Goal: Task Accomplishment & Management: Use online tool/utility

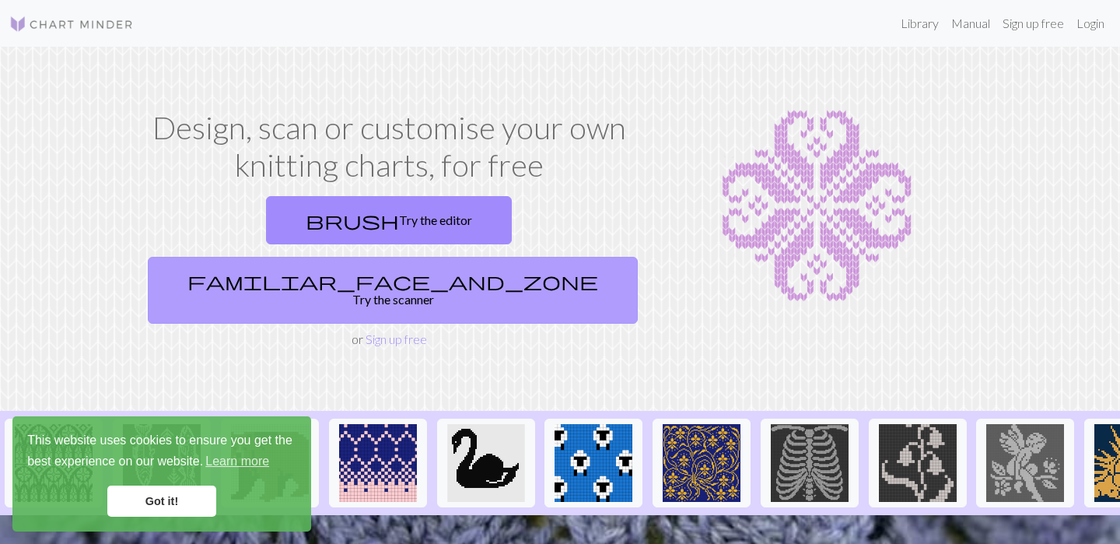
click at [537, 257] on link "familiar_face_and_zone Try the scanner" at bounding box center [393, 290] width 490 height 67
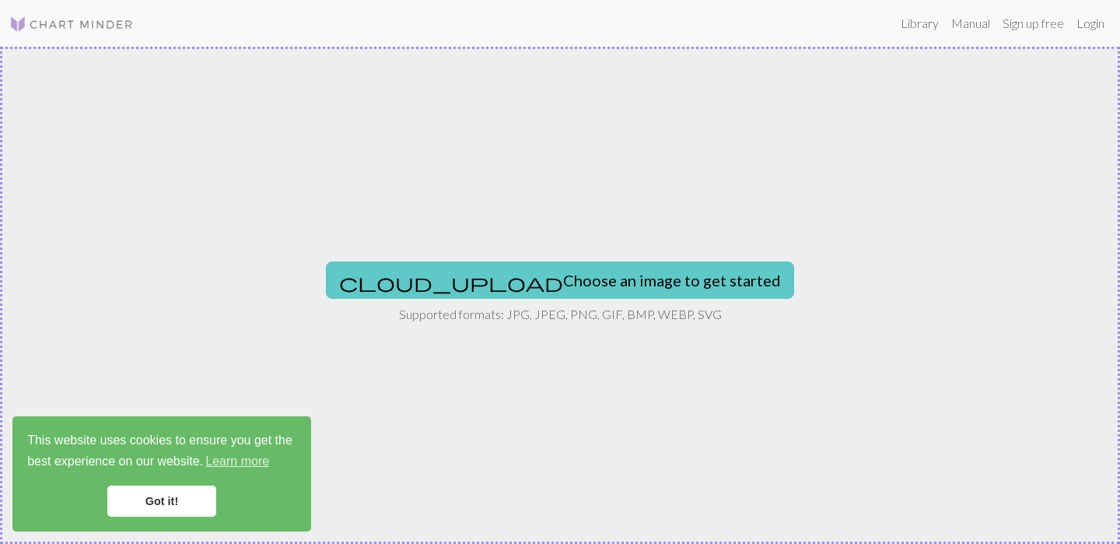
click at [590, 278] on button "cloud_upload Choose an image to get started" at bounding box center [560, 279] width 468 height 37
type input "C:\fakepath\프레젠테이션1.png"
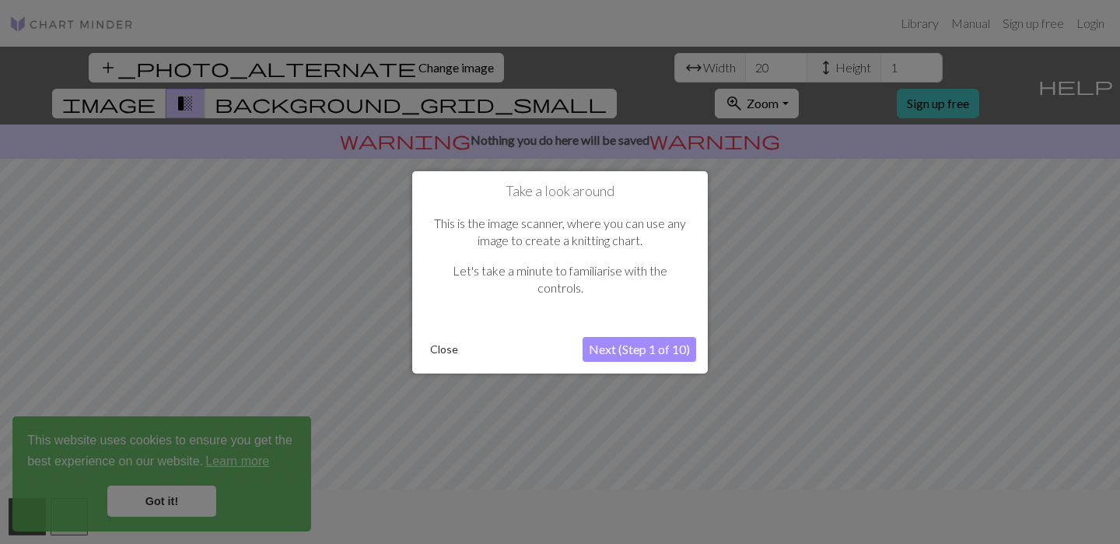
click at [670, 345] on button "Next (Step 1 of 10)" at bounding box center [640, 349] width 114 height 25
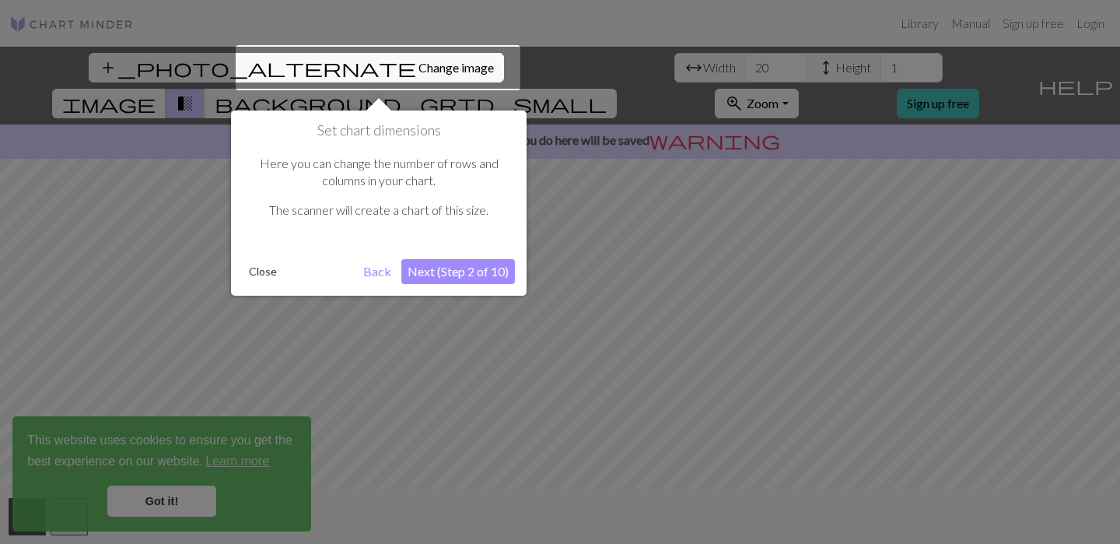
click at [275, 268] on button "Close" at bounding box center [263, 271] width 40 height 23
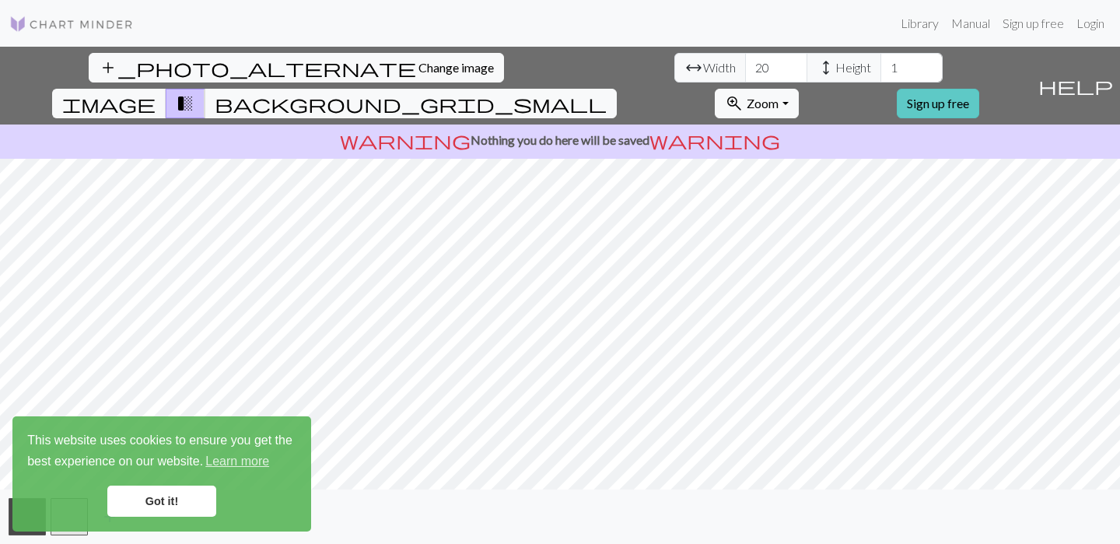
click at [979, 89] on link "Sign up free" at bounding box center [938, 104] width 82 height 30
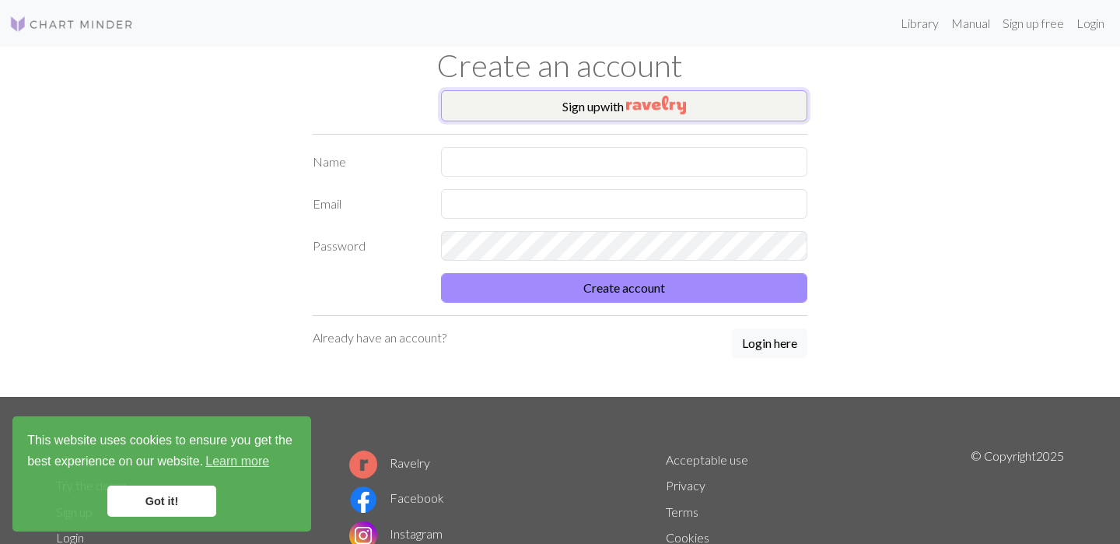
click at [647, 107] on img "button" at bounding box center [656, 105] width 60 height 19
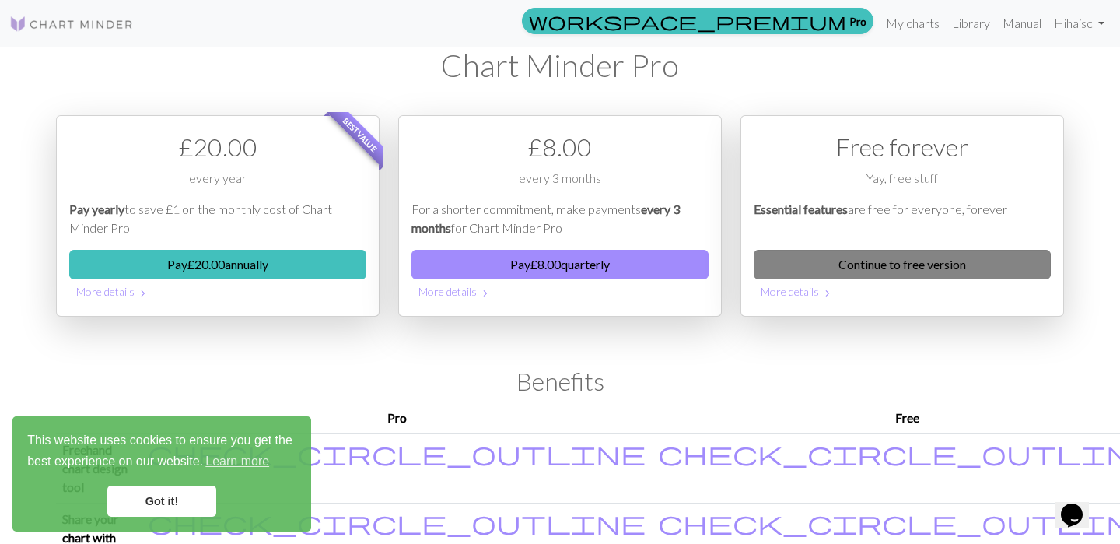
click at [948, 262] on link "Continue to free version" at bounding box center [902, 265] width 297 height 30
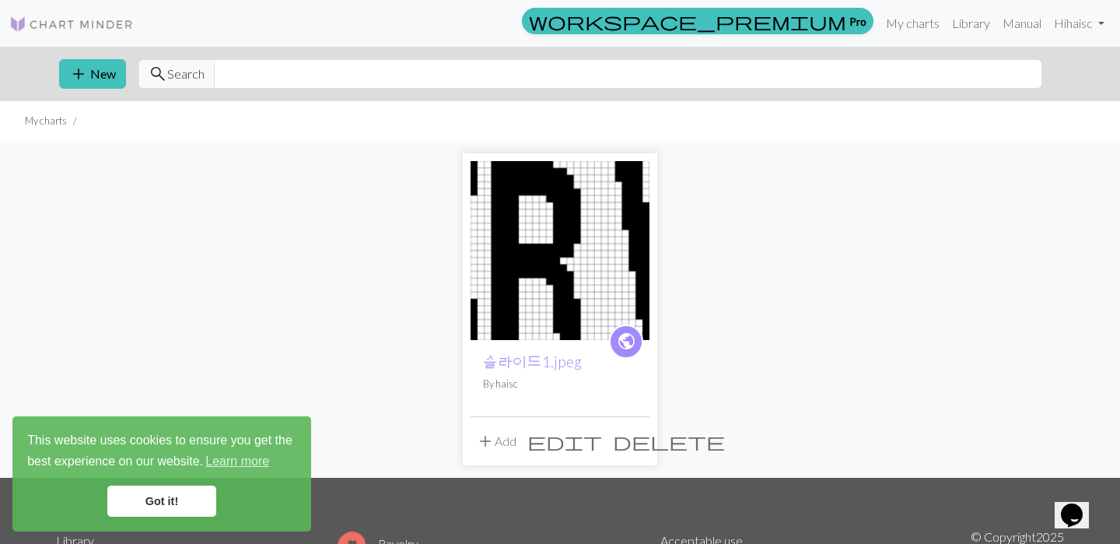
click at [571, 282] on img at bounding box center [560, 250] width 179 height 179
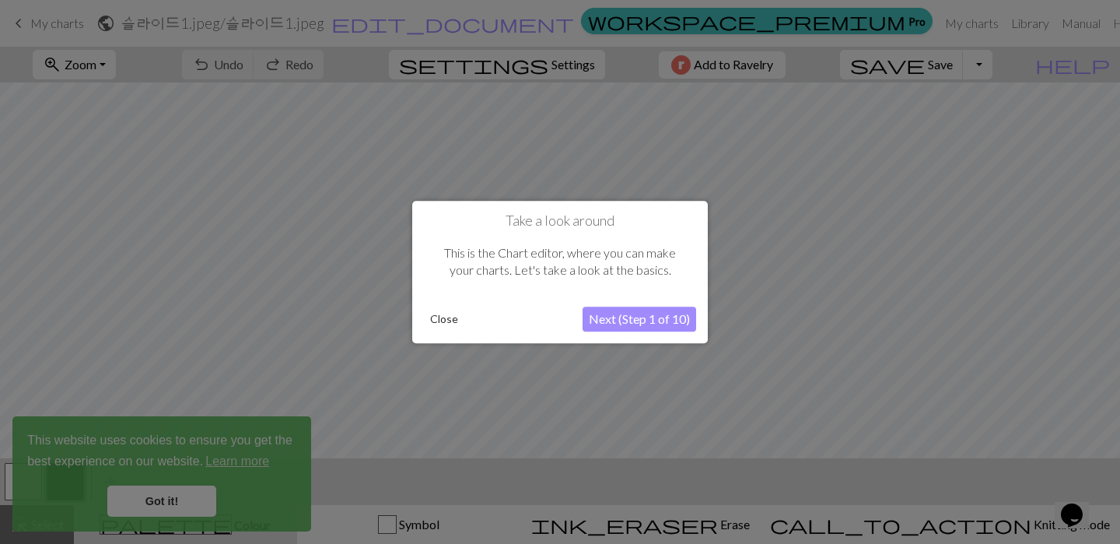
click at [636, 319] on button "Next (Step 1 of 10)" at bounding box center [640, 318] width 114 height 25
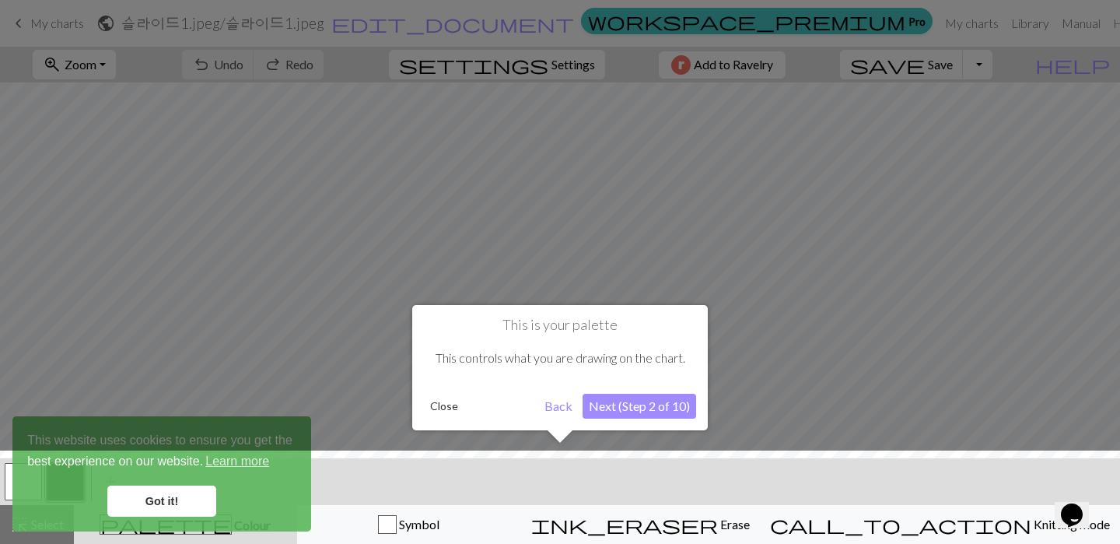
click at [437, 397] on button "Close" at bounding box center [444, 405] width 40 height 23
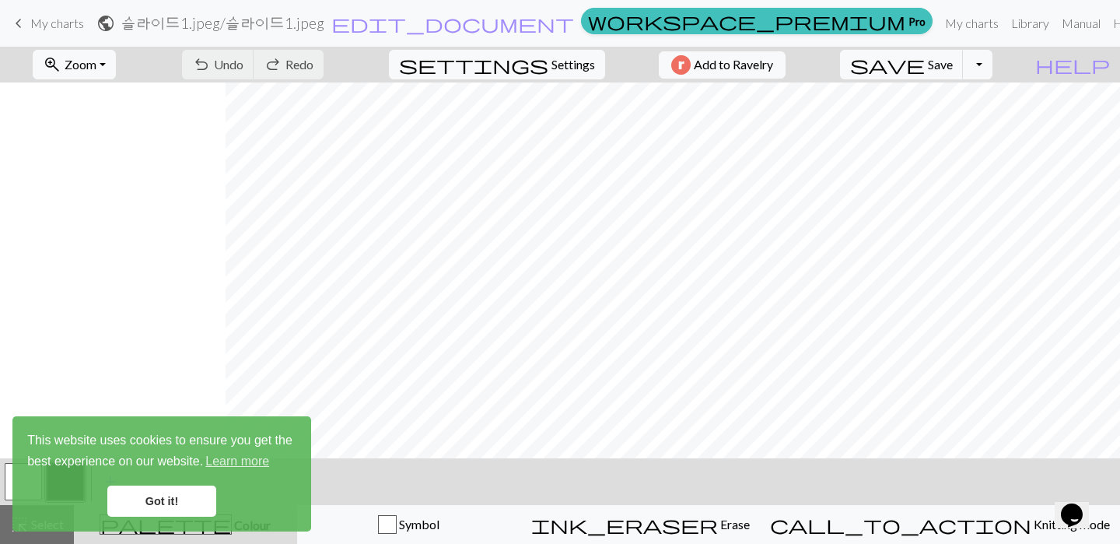
scroll to position [0, 3608]
click at [166, 488] on link "Got it!" at bounding box center [161, 500] width 109 height 31
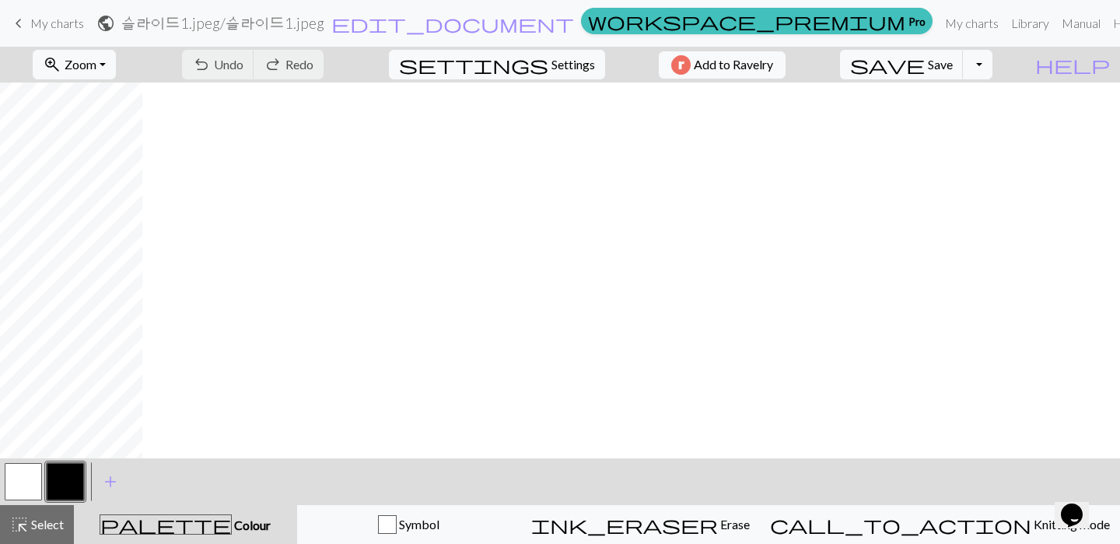
scroll to position [0, 0]
click at [553, 68] on span "Settings" at bounding box center [573, 64] width 44 height 19
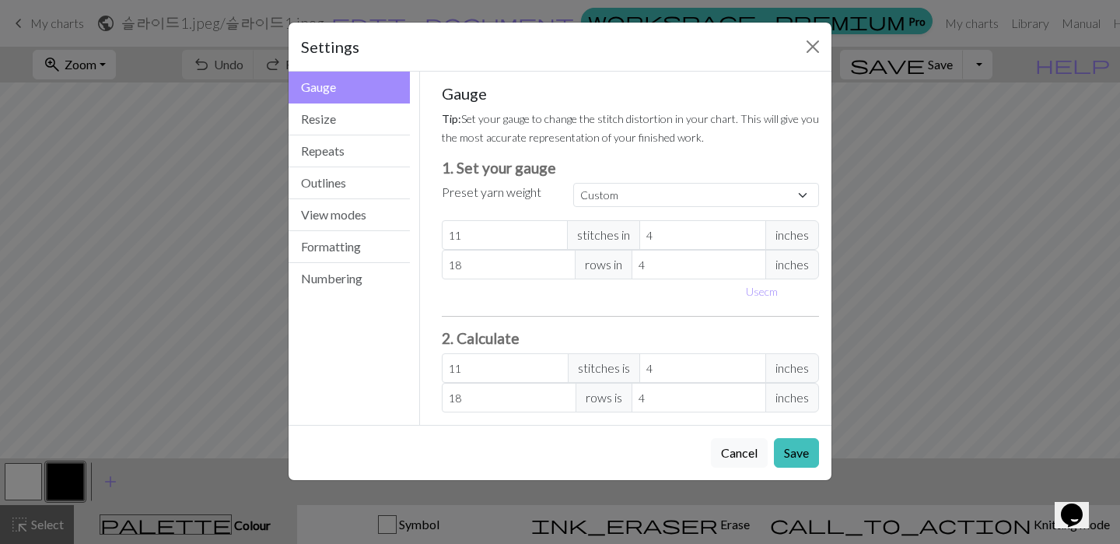
click at [661, 208] on div "Gauge Tip: Set your gauge to change the stitch distortion in your chart. This w…" at bounding box center [631, 248] width 378 height 328
click at [669, 204] on select "Custom Square Lace Light Fingering Fingering Sport Double knit Worsted Aran Bul…" at bounding box center [696, 195] width 246 height 24
click at [380, 116] on button "Resize" at bounding box center [349, 119] width 121 height 32
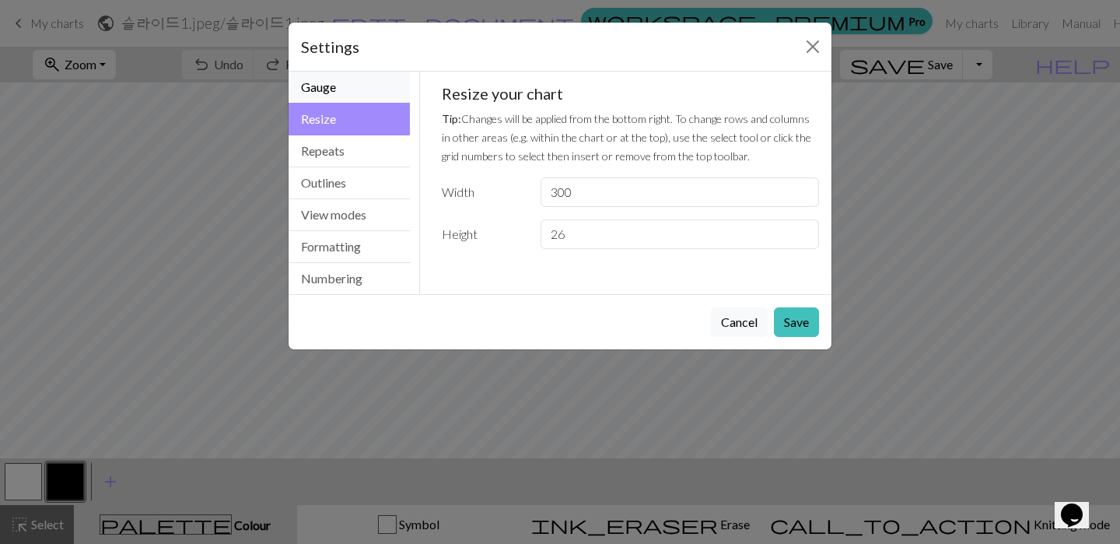
click at [380, 95] on button "Gauge" at bounding box center [349, 88] width 121 height 32
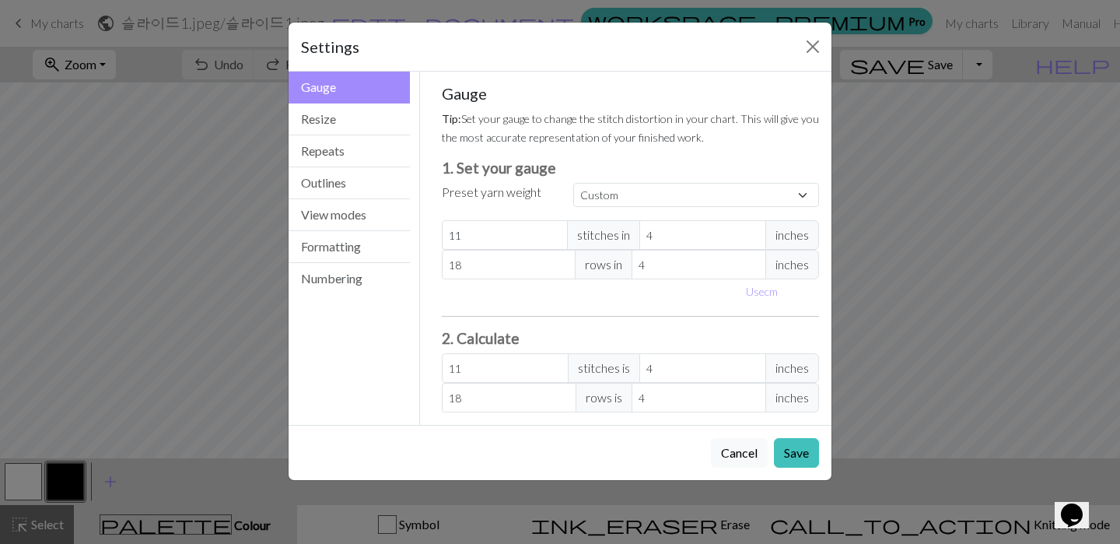
click at [784, 372] on span "inches" at bounding box center [792, 368] width 54 height 30
drag, startPoint x: 774, startPoint y: 367, endPoint x: 887, endPoint y: 366, distance: 112.8
click at [894, 366] on div "Settings Gauge Gauge Resize Repeats Outlines View modes Formatting Numbering Ga…" at bounding box center [560, 272] width 1120 height 544
click at [790, 336] on h3 "2. Calculate" at bounding box center [631, 338] width 378 height 18
click at [772, 299] on button "Use cm" at bounding box center [762, 291] width 46 height 24
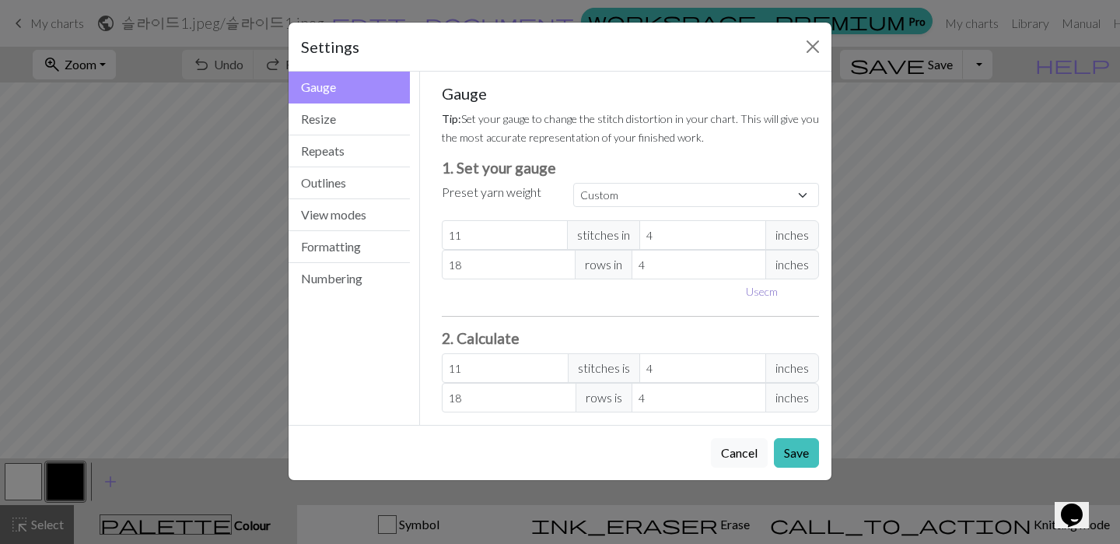
type input "10.16"
click at [813, 50] on button "Close" at bounding box center [812, 46] width 25 height 25
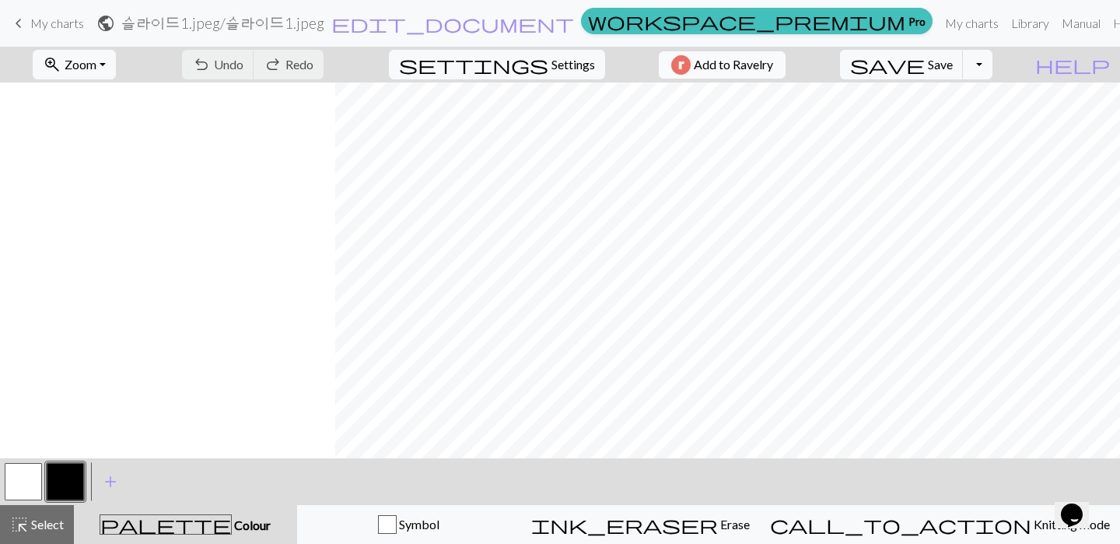
scroll to position [0, 3608]
click at [30, 21] on link "keyboard_arrow_left My charts" at bounding box center [46, 23] width 75 height 26
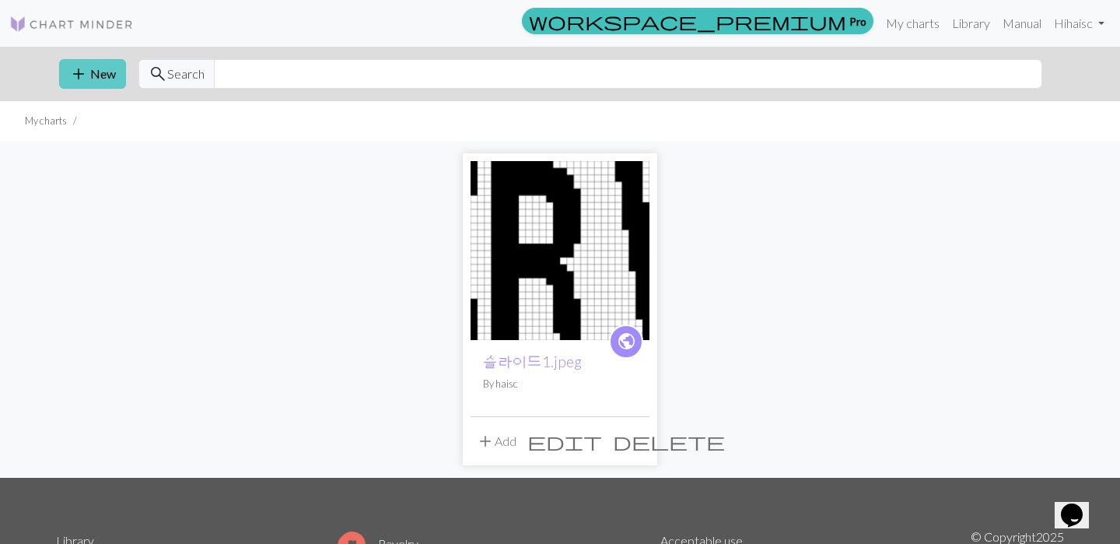
click at [93, 79] on button "add New" at bounding box center [92, 74] width 67 height 30
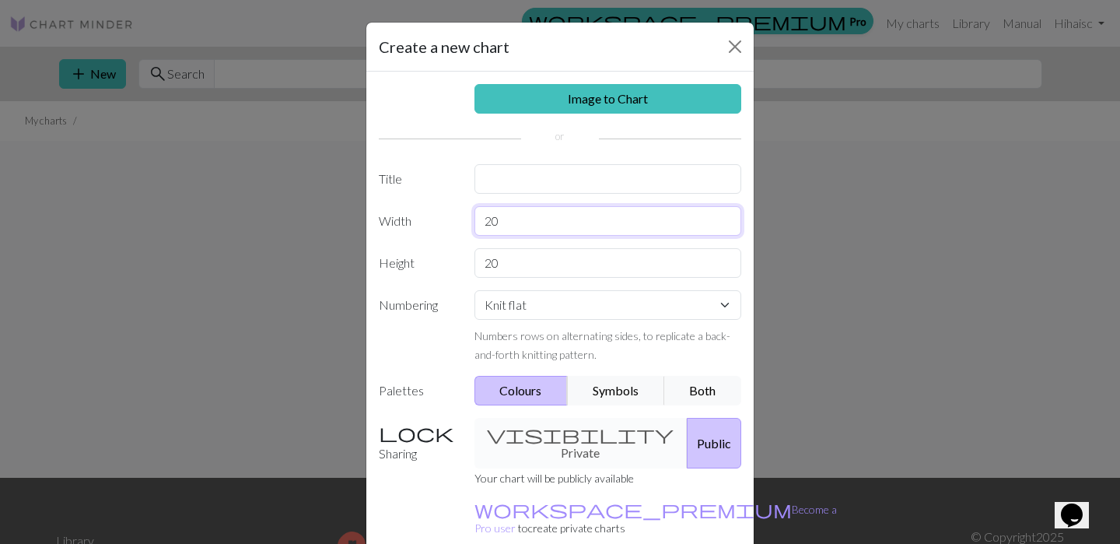
drag, startPoint x: 589, startPoint y: 214, endPoint x: 397, endPoint y: 209, distance: 191.4
click at [401, 212] on div "Width 20" at bounding box center [559, 221] width 381 height 30
type input "130"
drag, startPoint x: 521, startPoint y: 250, endPoint x: 395, endPoint y: 268, distance: 127.2
click at [395, 268] on div "Height 20" at bounding box center [559, 263] width 381 height 30
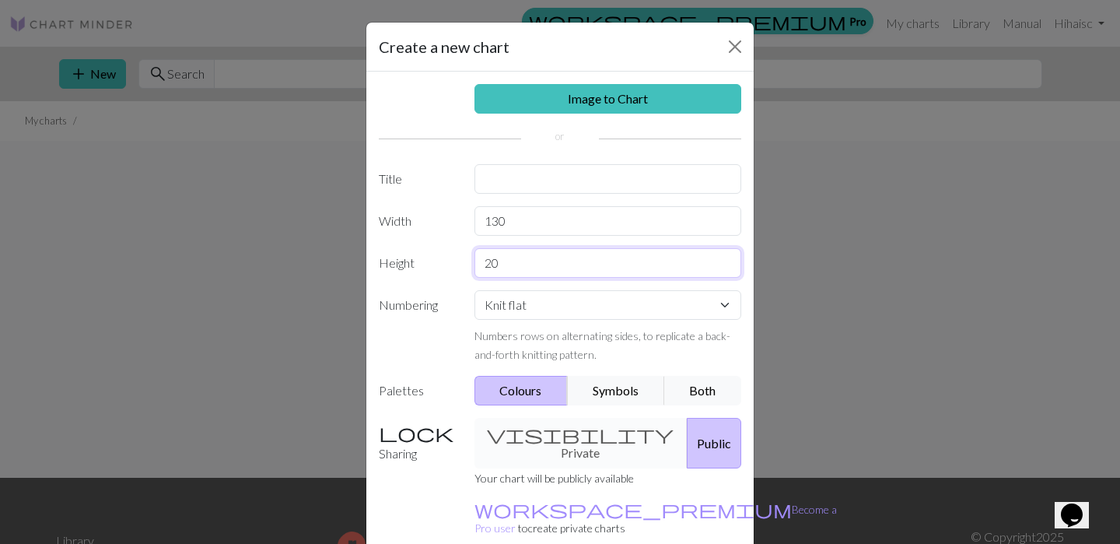
drag, startPoint x: 548, startPoint y: 264, endPoint x: 314, endPoint y: 254, distance: 234.3
click at [314, 260] on div "Create a new chart Image to Chart Title Width 130 Height 20 Numbering Knit flat…" at bounding box center [560, 272] width 1120 height 544
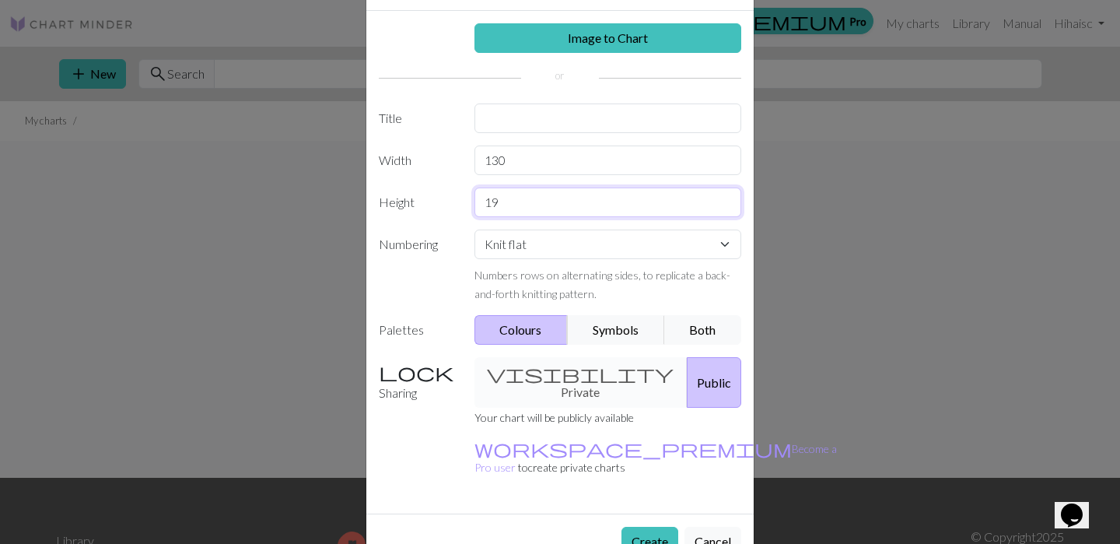
scroll to position [70, 0]
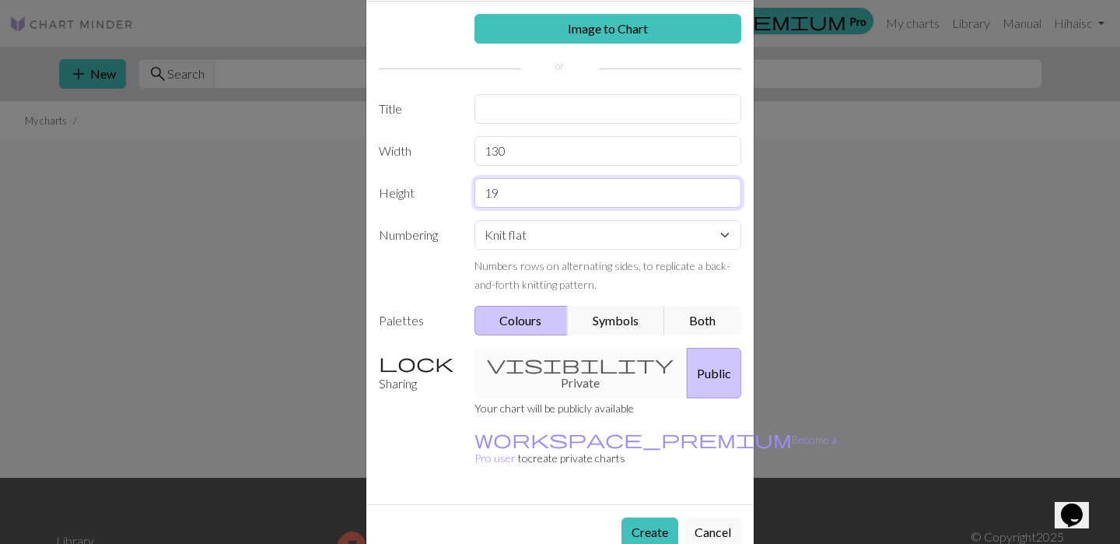
type input "19"
click at [587, 360] on div "visibility Private Public" at bounding box center [608, 373] width 286 height 51
click at [584, 362] on div "visibility Private Public" at bounding box center [608, 373] width 286 height 51
click at [654, 517] on button "Create" at bounding box center [649, 532] width 57 height 30
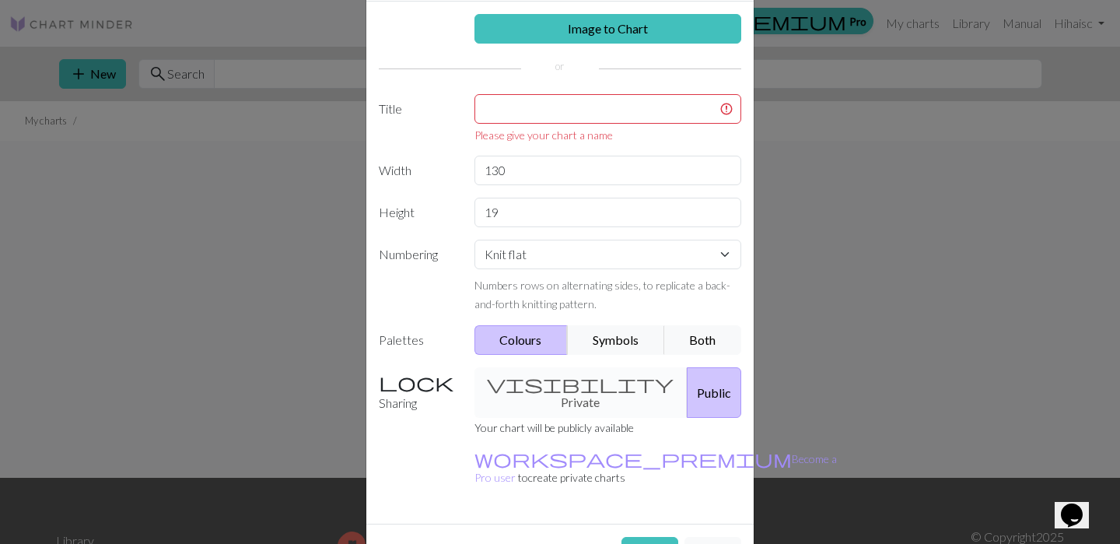
scroll to position [0, 0]
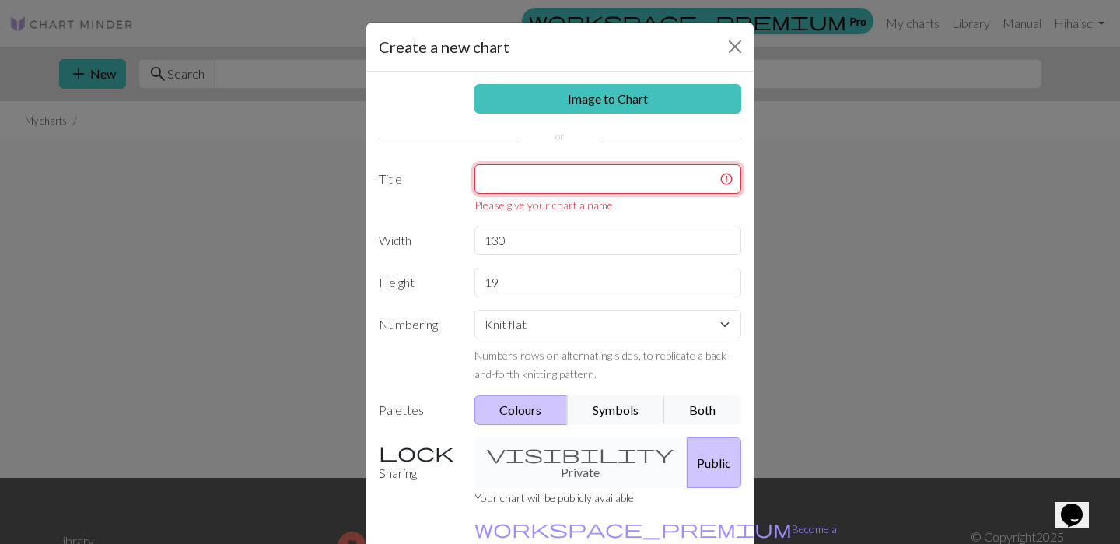
click at [579, 184] on input "text" at bounding box center [608, 179] width 268 height 30
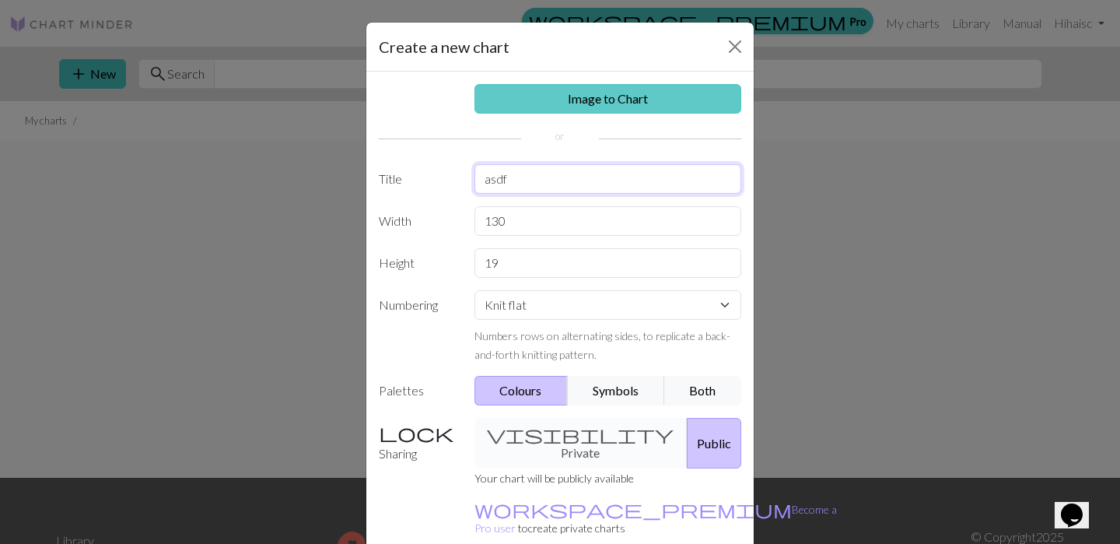
type input "asdf"
click at [593, 107] on link "Image to Chart" at bounding box center [608, 99] width 268 height 30
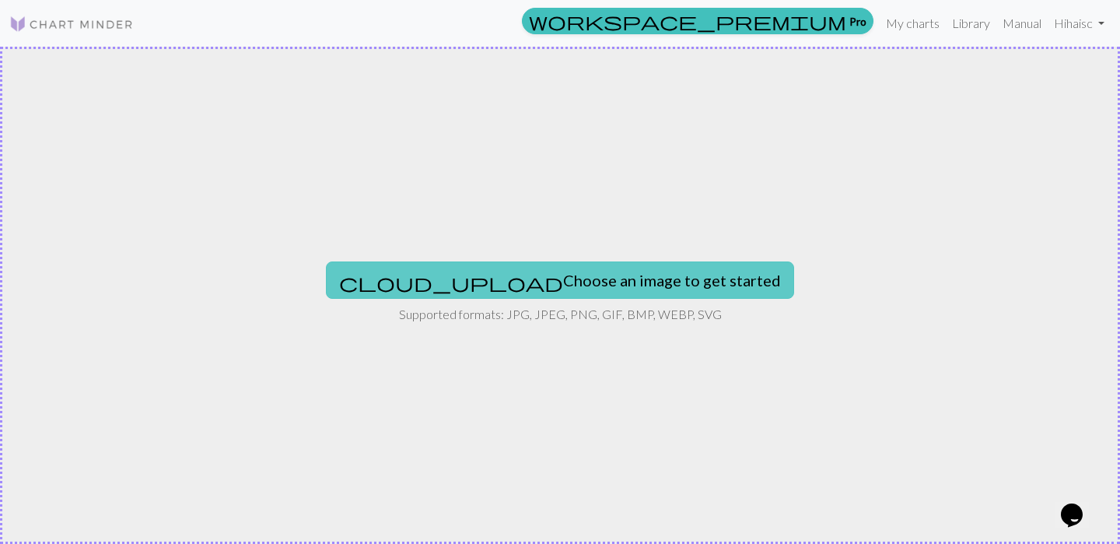
click at [497, 292] on button "cloud_upload Choose an image to get started" at bounding box center [560, 279] width 468 height 37
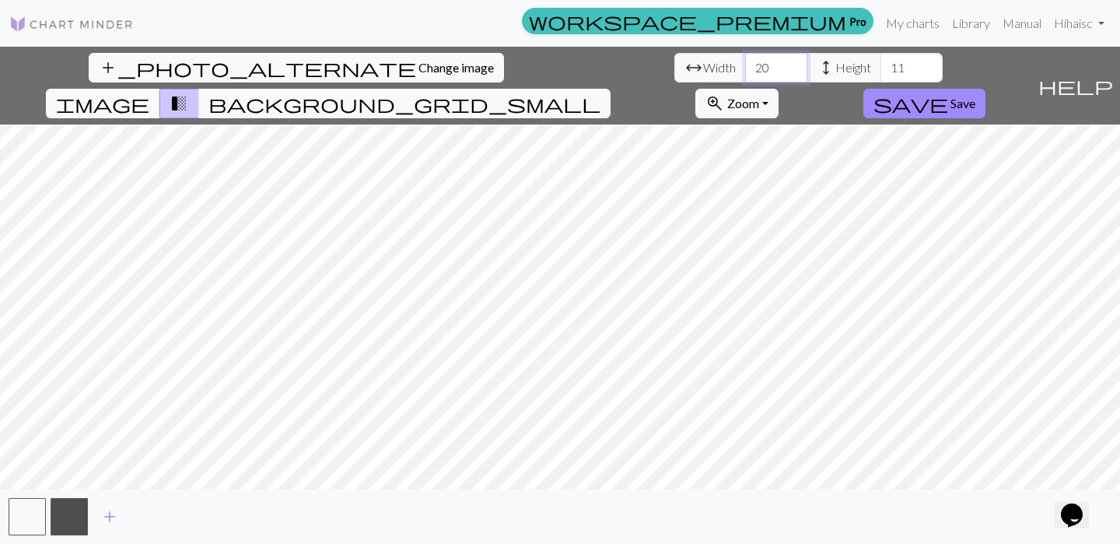
click at [745, 66] on input "20" at bounding box center [776, 68] width 62 height 30
click at [600, 93] on span "background_grid_small" at bounding box center [404, 104] width 392 height 22
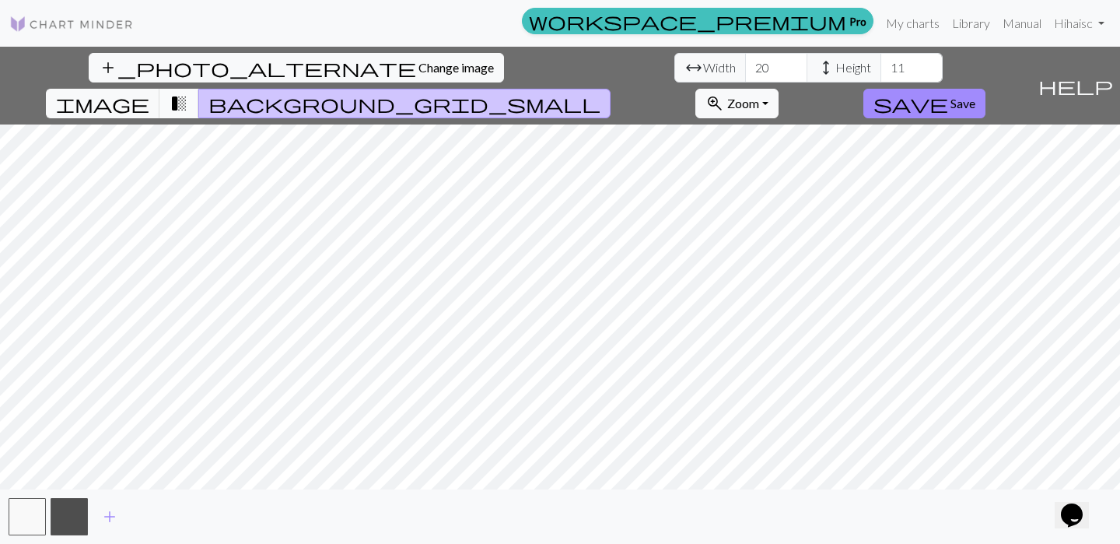
click at [188, 93] on span "transition_fade" at bounding box center [179, 104] width 19 height 22
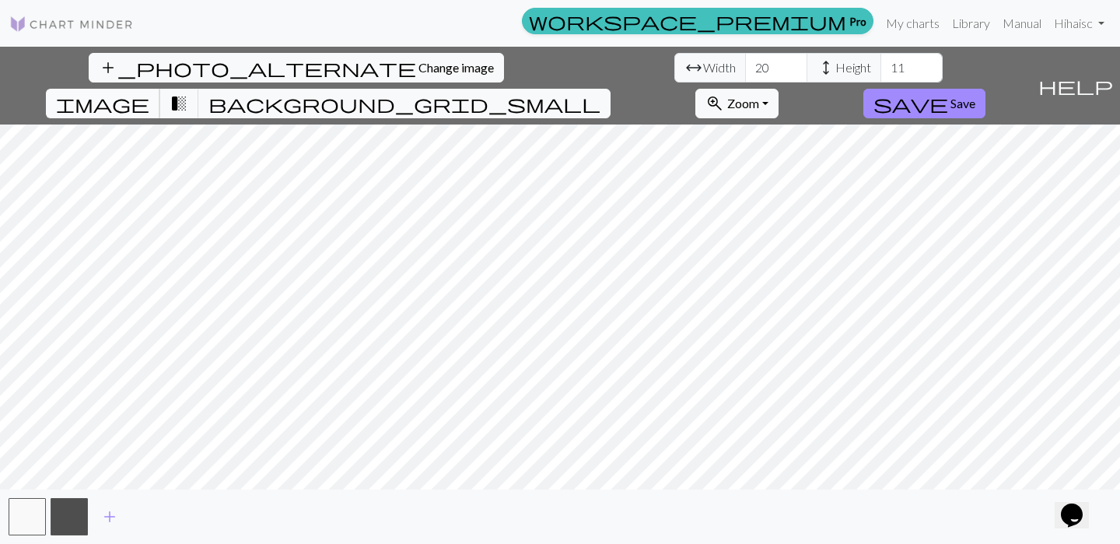
click at [149, 93] on span "image" at bounding box center [102, 104] width 93 height 22
click at [188, 93] on span "transition_fade" at bounding box center [179, 104] width 19 height 22
click at [149, 93] on span "image" at bounding box center [102, 104] width 93 height 22
drag, startPoint x: 485, startPoint y: 68, endPoint x: 399, endPoint y: 68, distance: 85.6
click at [674, 68] on div "arrow_range Width 20 height Height 11" at bounding box center [808, 68] width 268 height 30
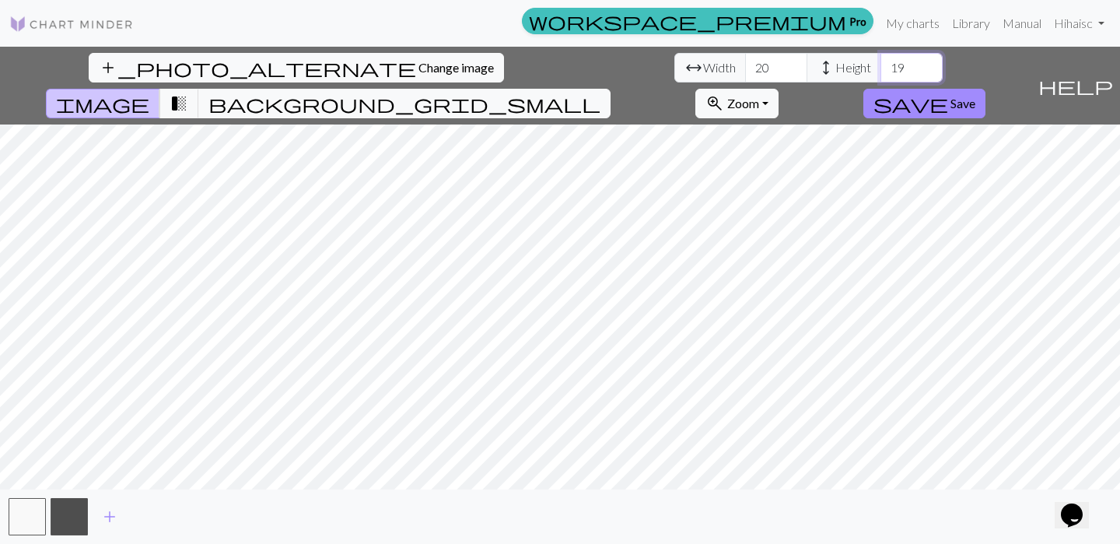
type input "19"
drag, startPoint x: 353, startPoint y: 68, endPoint x: 272, endPoint y: 72, distance: 81.0
click at [674, 73] on div "arrow_range Width 20 height Height 19" at bounding box center [808, 68] width 268 height 30
type input "130"
click at [975, 96] on span "Save" at bounding box center [962, 103] width 25 height 15
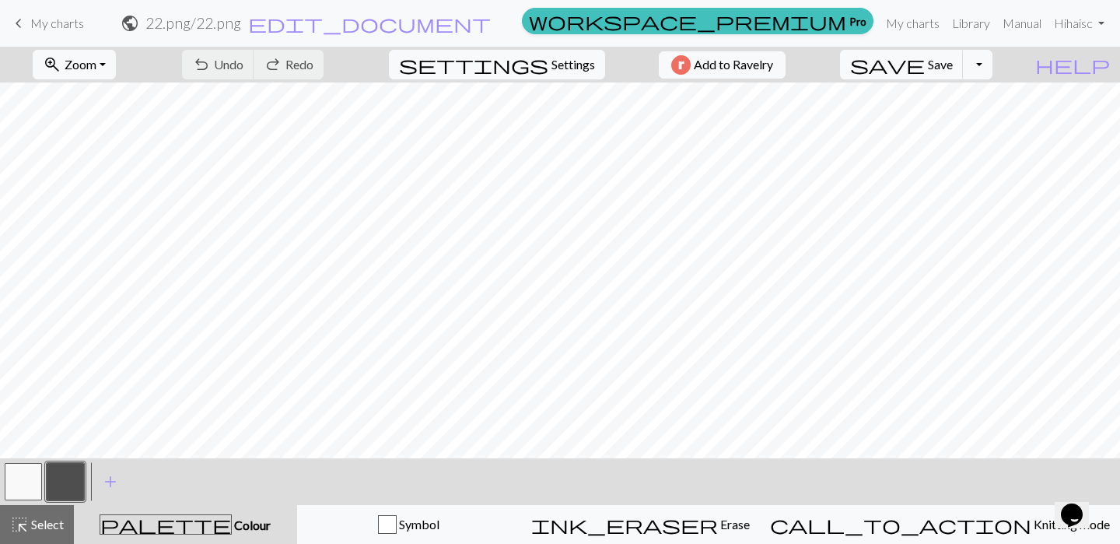
click at [293, 62] on div "undo Undo Undo redo Redo Redo" at bounding box center [252, 65] width 165 height 36
click at [560, 63] on span "Settings" at bounding box center [573, 64] width 44 height 19
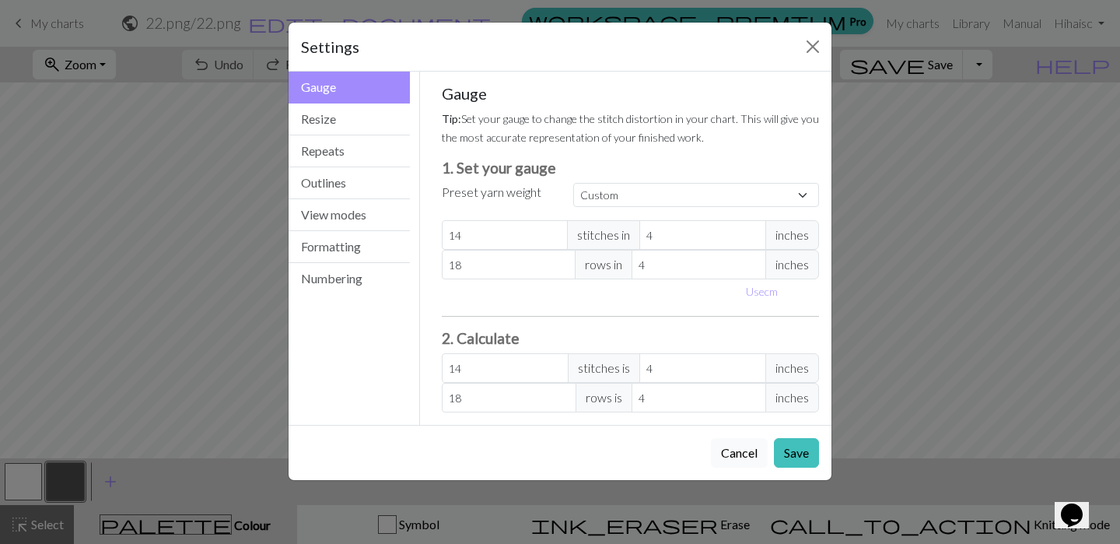
click at [741, 460] on button "Cancel" at bounding box center [739, 453] width 57 height 30
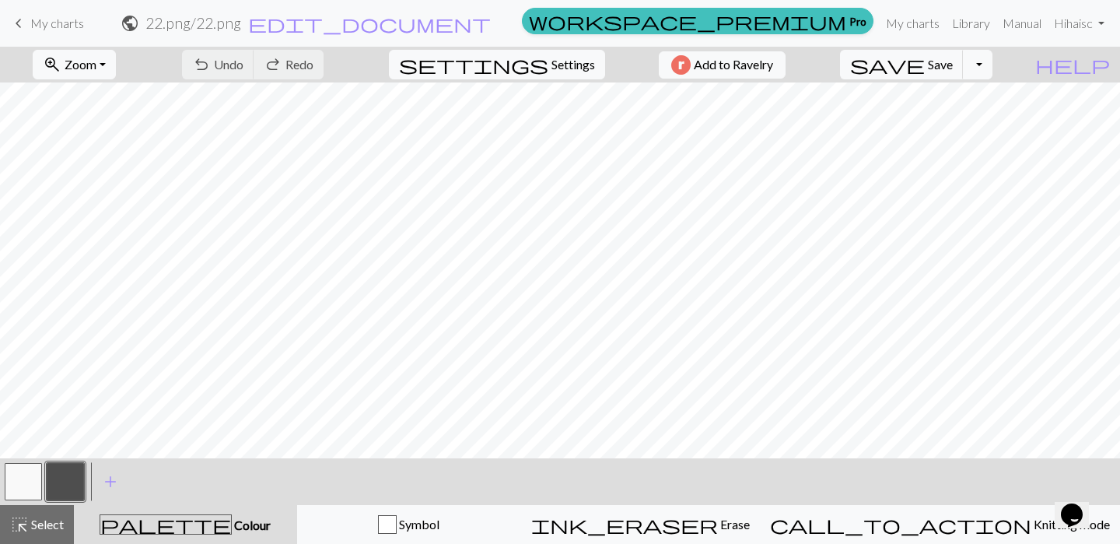
click at [37, 21] on span "My charts" at bounding box center [57, 23] width 54 height 15
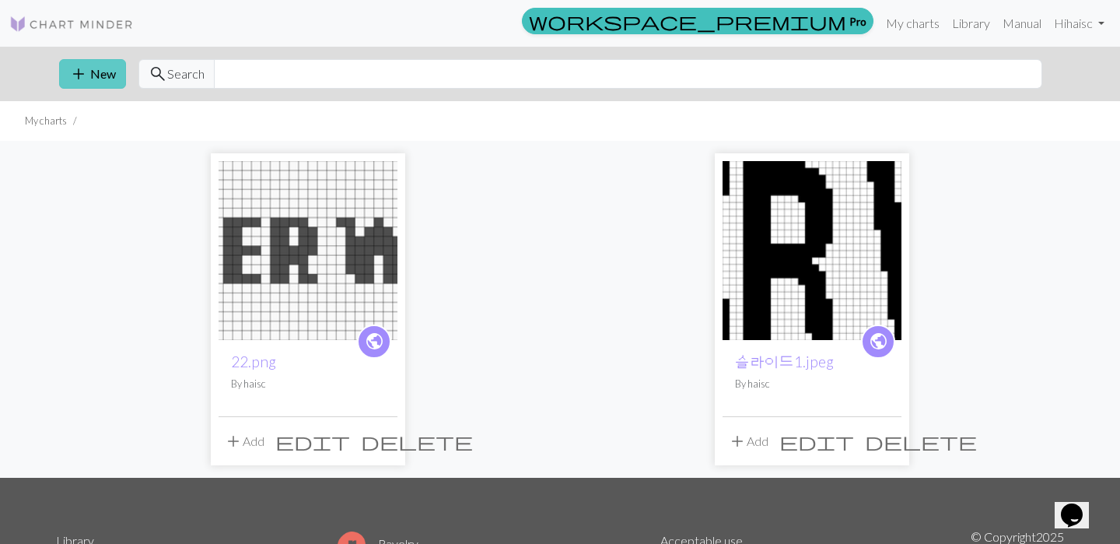
click at [93, 69] on button "add New" at bounding box center [92, 74] width 67 height 30
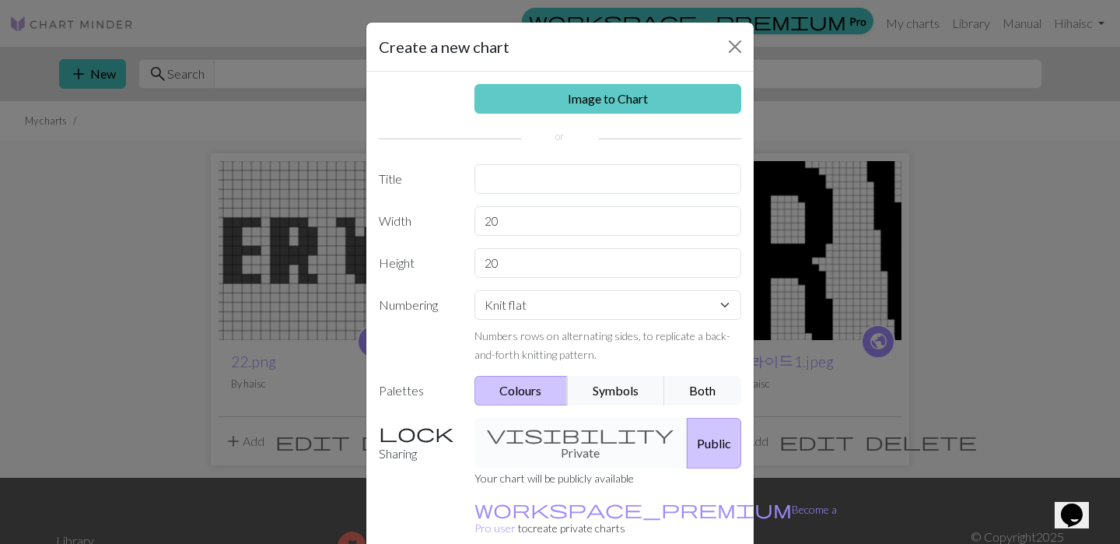
click at [595, 96] on link "Image to Chart" at bounding box center [608, 99] width 268 height 30
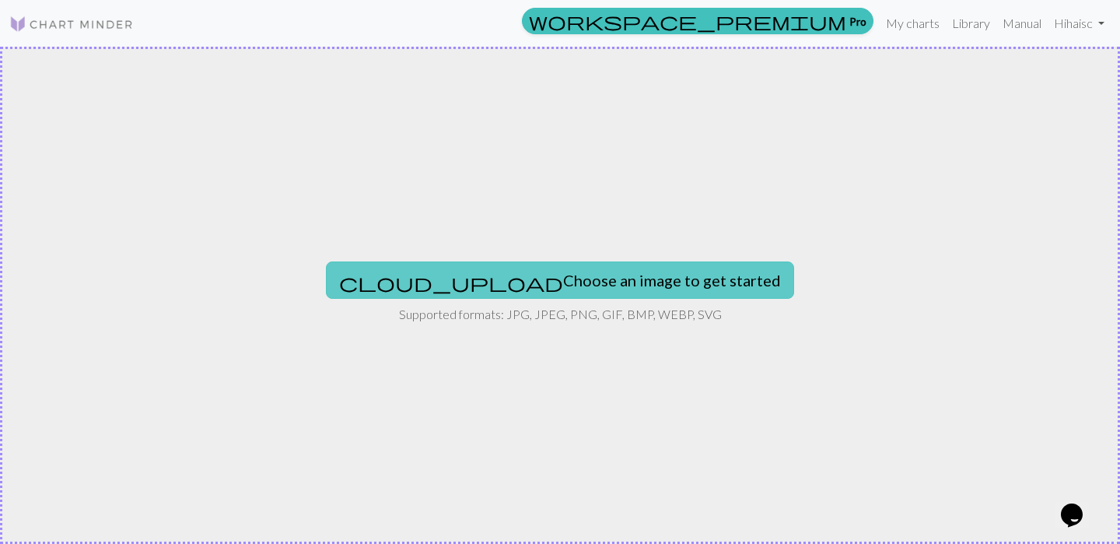
click at [637, 276] on button "cloud_upload Choose an image to get started" at bounding box center [560, 279] width 468 height 37
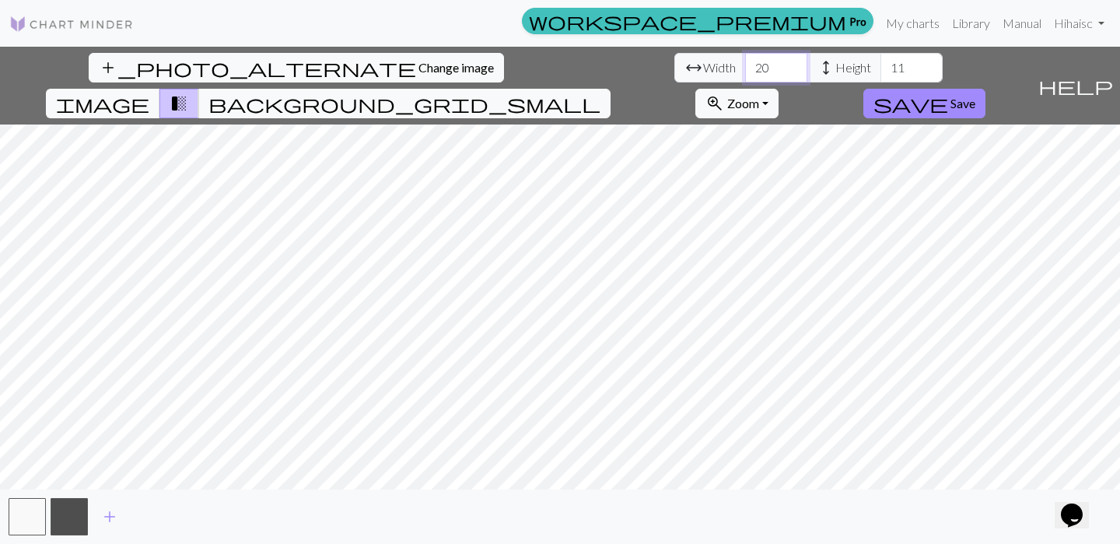
drag, startPoint x: 349, startPoint y: 75, endPoint x: 286, endPoint y: 75, distance: 63.0
click at [674, 75] on div "arrow_range Width 20 height Height 11" at bounding box center [808, 68] width 268 height 30
type input "273"
drag, startPoint x: 486, startPoint y: 67, endPoint x: 440, endPoint y: 67, distance: 45.9
click at [674, 67] on div "arrow_range Width 273 height Height 11" at bounding box center [808, 68] width 268 height 30
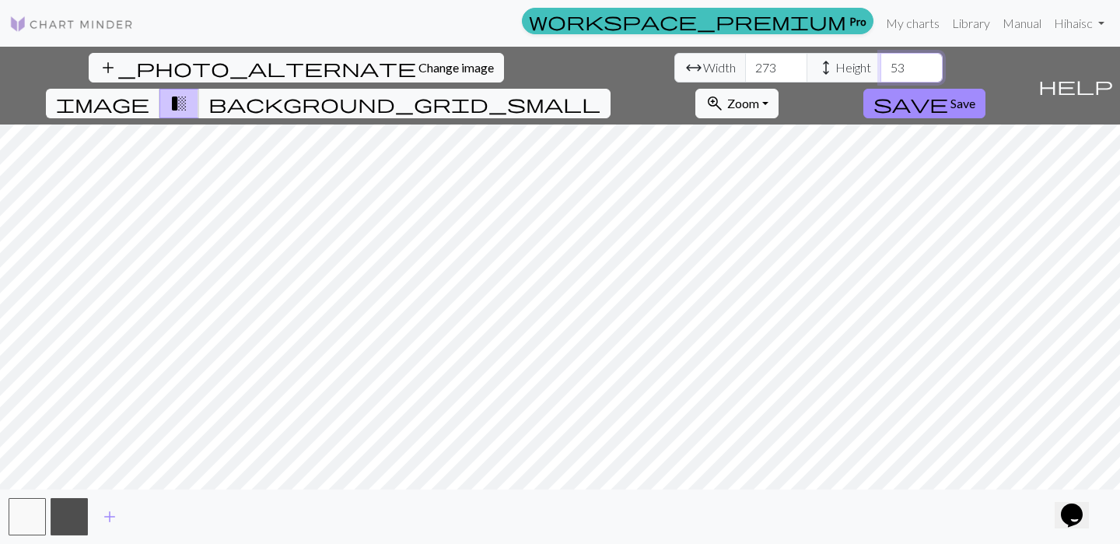
type input "53"
click at [948, 93] on span "save" at bounding box center [910, 104] width 75 height 22
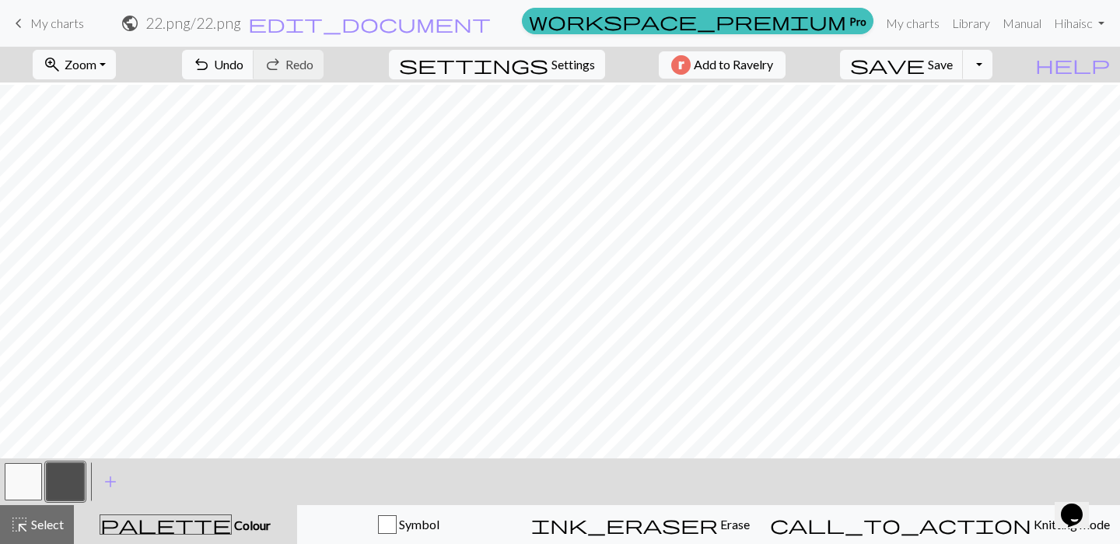
scroll to position [99, 0]
click at [23, 479] on button "button" at bounding box center [23, 481] width 37 height 37
click at [62, 487] on button "button" at bounding box center [65, 481] width 37 height 37
click at [28, 478] on button "button" at bounding box center [23, 481] width 37 height 37
click at [71, 485] on button "button" at bounding box center [65, 481] width 37 height 37
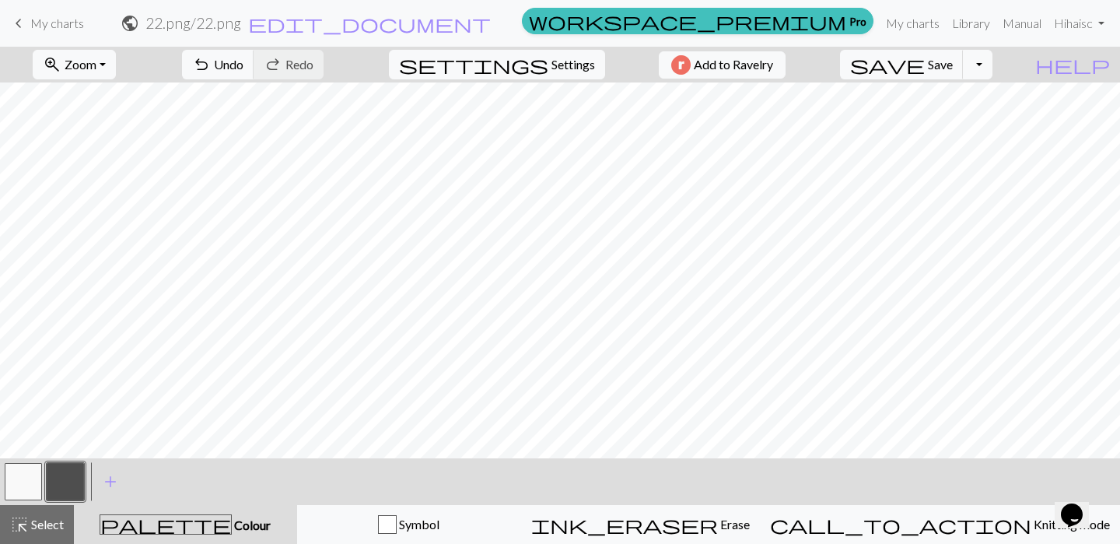
click at [33, 481] on button "button" at bounding box center [23, 481] width 37 height 37
click at [57, 482] on button "button" at bounding box center [65, 481] width 37 height 37
click at [26, 481] on button "button" at bounding box center [23, 481] width 37 height 37
click at [116, 64] on button "zoom_in Zoom Zoom" at bounding box center [74, 65] width 83 height 30
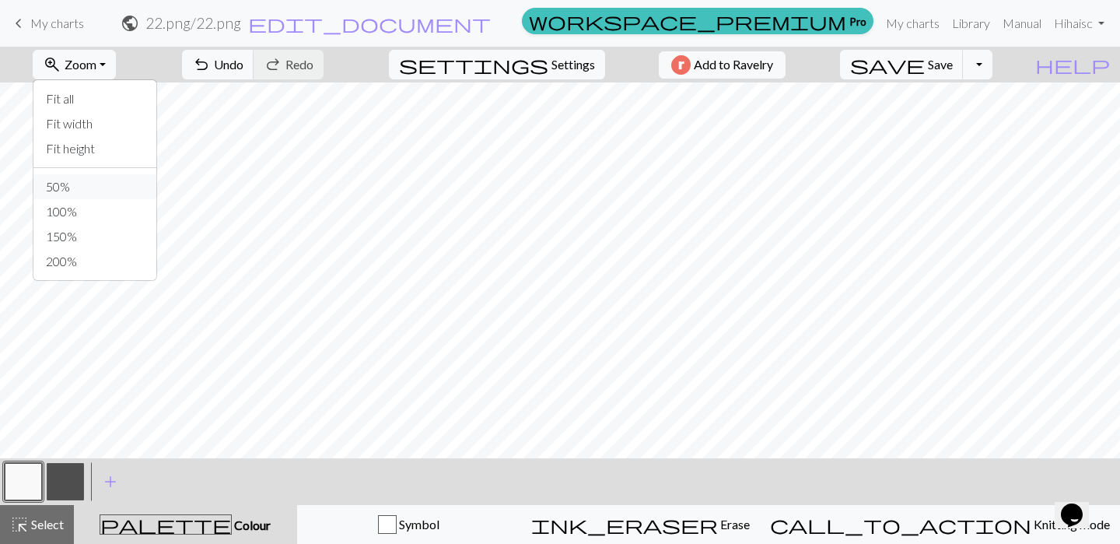
click at [112, 187] on button "50%" at bounding box center [94, 186] width 123 height 25
click at [69, 478] on button "button" at bounding box center [65, 481] width 37 height 37
click at [96, 63] on span "Zoom" at bounding box center [81, 64] width 32 height 15
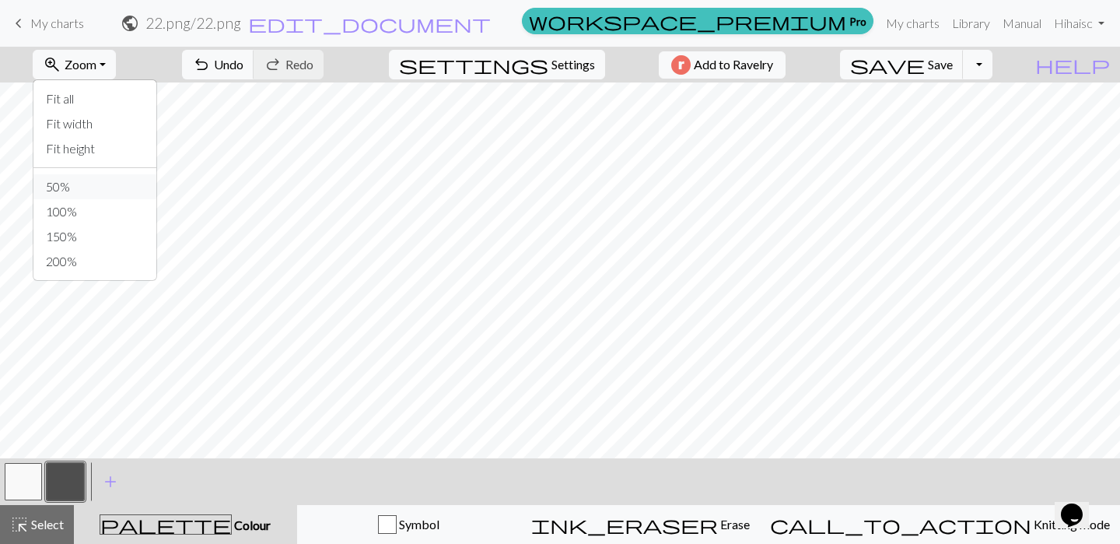
click at [107, 189] on button "50%" at bounding box center [94, 186] width 123 height 25
click at [63, 488] on button "button" at bounding box center [65, 481] width 37 height 37
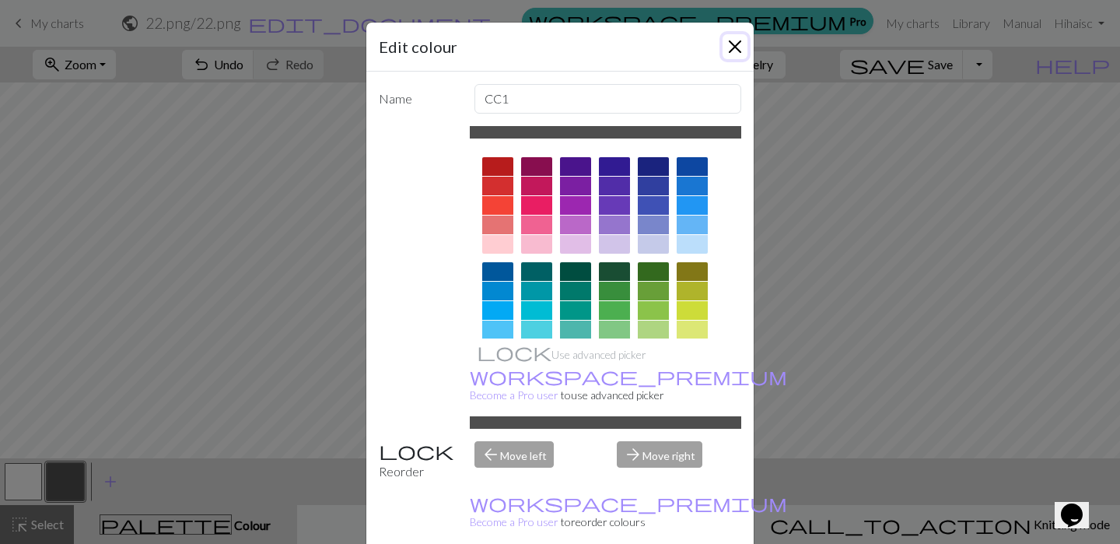
click at [732, 51] on button "Close" at bounding box center [735, 46] width 25 height 25
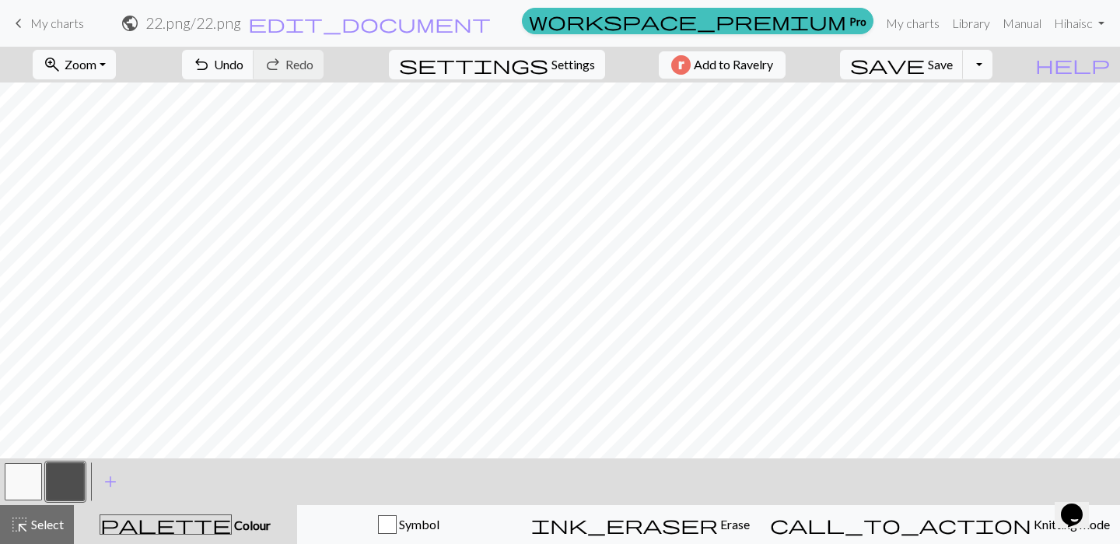
click at [79, 476] on button "button" at bounding box center [65, 481] width 37 height 37
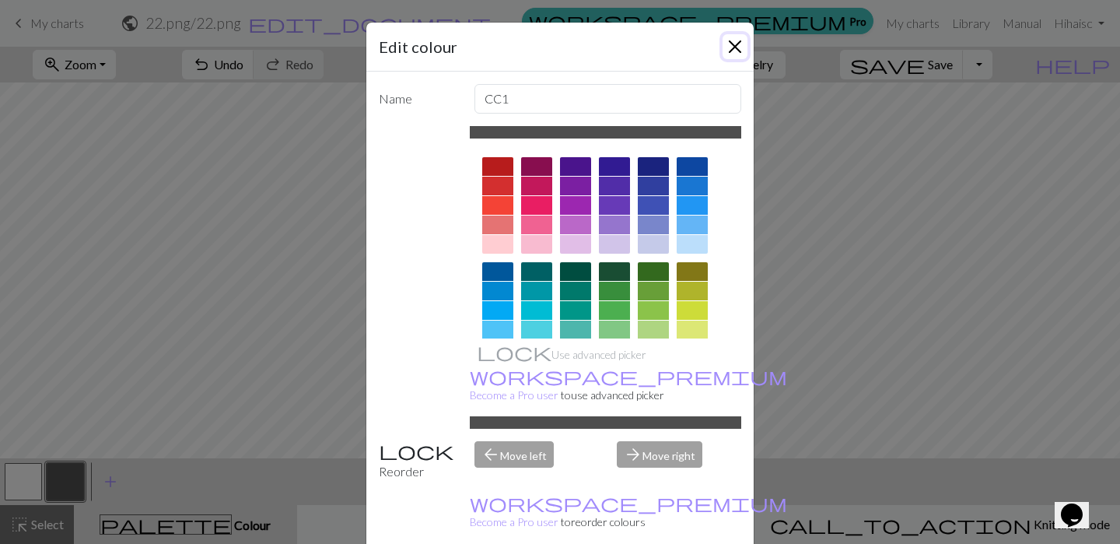
click at [738, 42] on button "Close" at bounding box center [735, 46] width 25 height 25
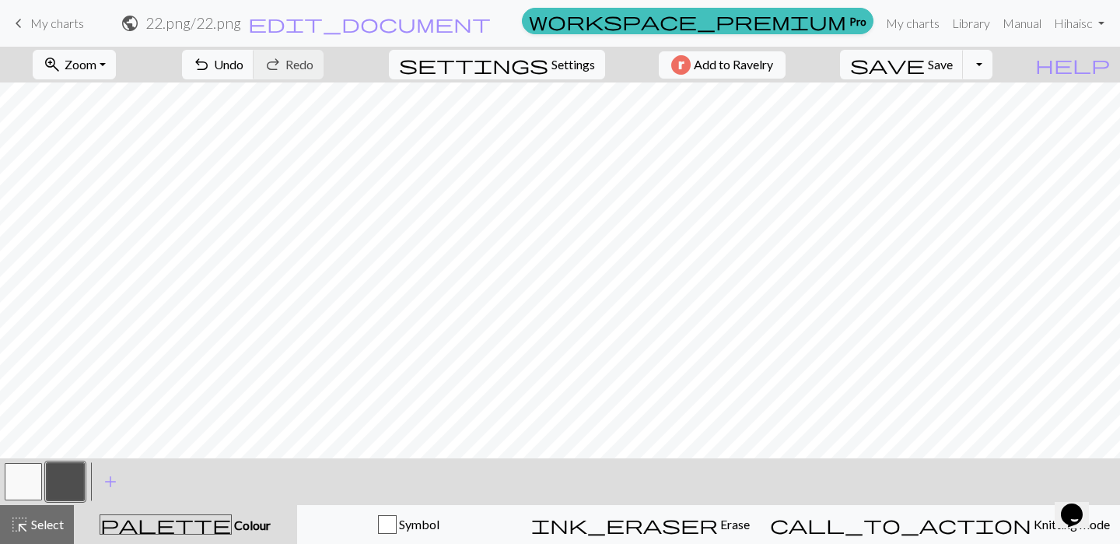
click at [41, 479] on button "button" at bounding box center [23, 481] width 37 height 37
click at [56, 482] on button "button" at bounding box center [65, 481] width 37 height 37
click at [36, 492] on button "button" at bounding box center [23, 481] width 37 height 37
click at [66, 471] on button "button" at bounding box center [65, 481] width 37 height 37
click at [13, 487] on button "button" at bounding box center [23, 481] width 37 height 37
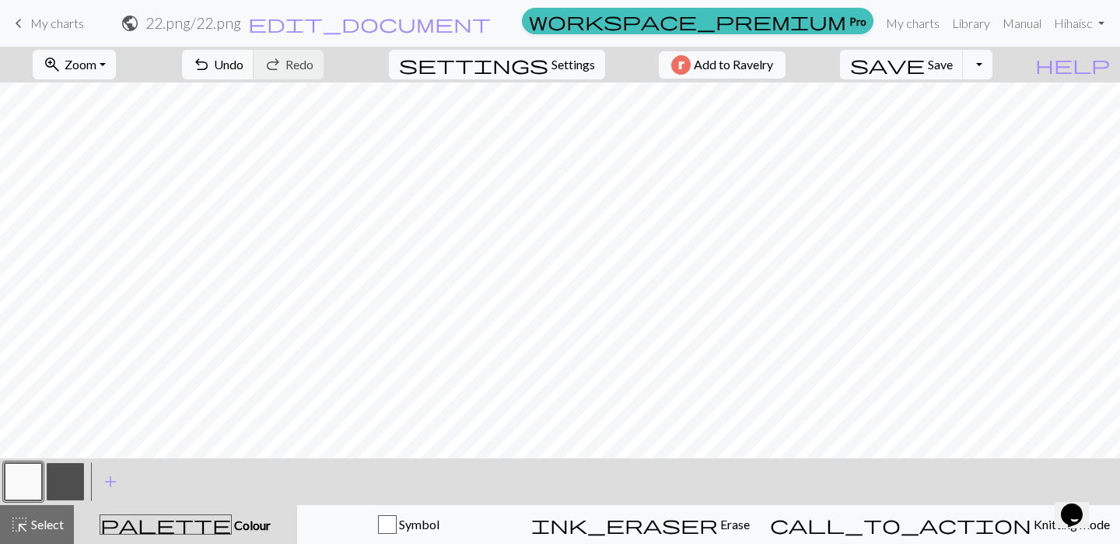
click at [61, 476] on button "button" at bounding box center [65, 481] width 37 height 37
click at [24, 485] on button "button" at bounding box center [23, 481] width 37 height 37
click at [59, 483] on button "button" at bounding box center [65, 481] width 37 height 37
click at [25, 484] on button "button" at bounding box center [23, 481] width 37 height 37
click at [76, 481] on button "button" at bounding box center [65, 481] width 37 height 37
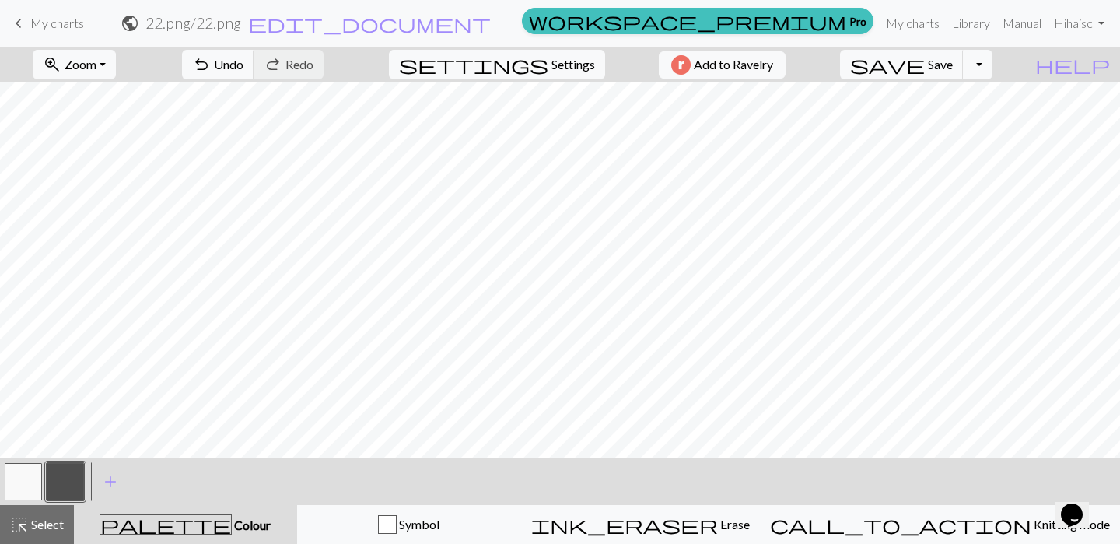
click at [49, 493] on button "button" at bounding box center [65, 481] width 37 height 37
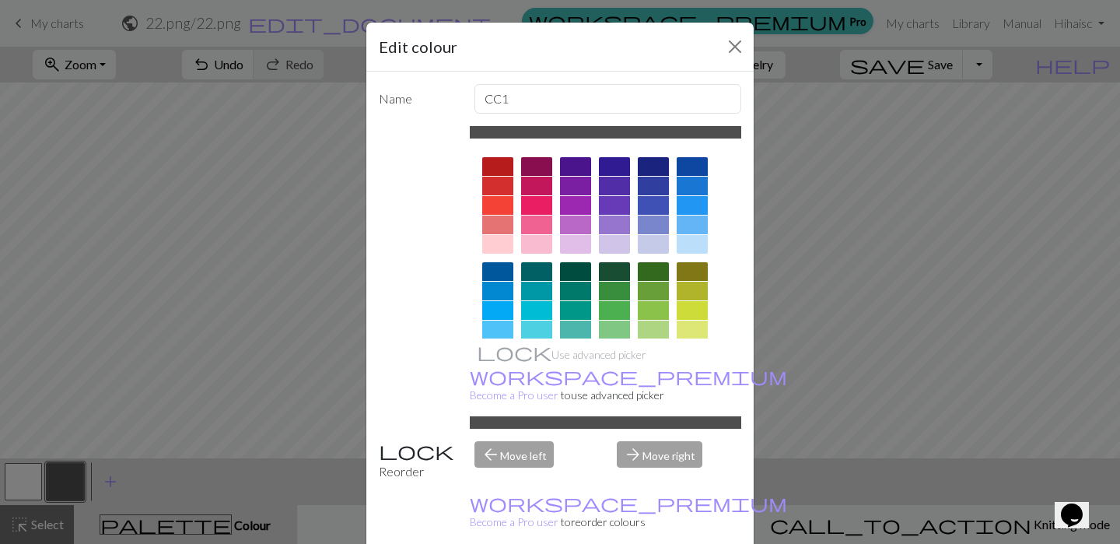
click at [747, 35] on div "Edit colour" at bounding box center [559, 47] width 387 height 49
click at [738, 44] on button "Close" at bounding box center [735, 46] width 25 height 25
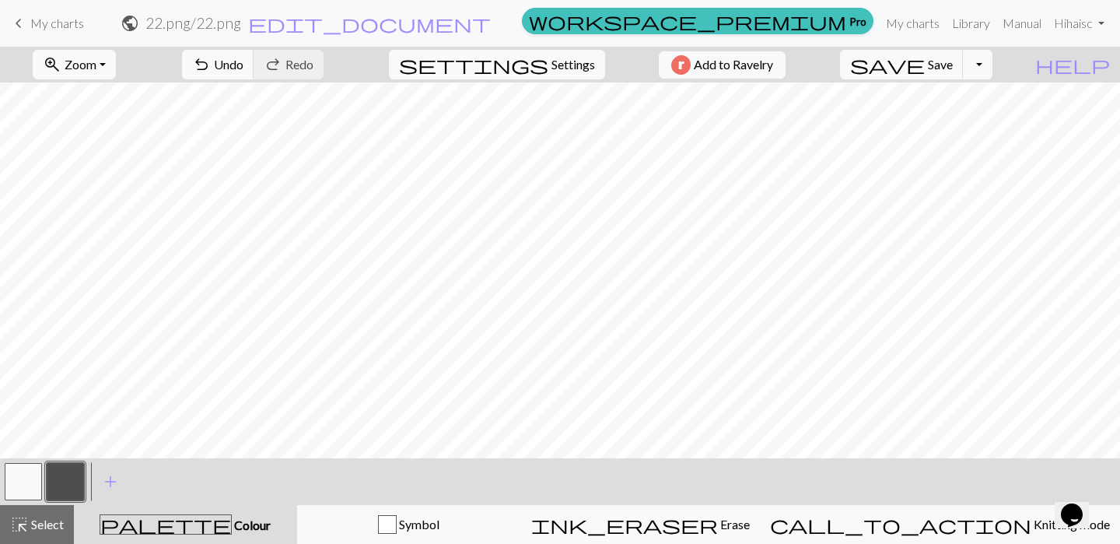
click at [6, 491] on button "button" at bounding box center [23, 481] width 37 height 37
click at [76, 471] on button "button" at bounding box center [65, 481] width 37 height 37
click at [35, 485] on button "button" at bounding box center [23, 481] width 37 height 37
click at [61, 480] on button "button" at bounding box center [65, 481] width 37 height 37
click at [38, 484] on button "button" at bounding box center [23, 481] width 37 height 37
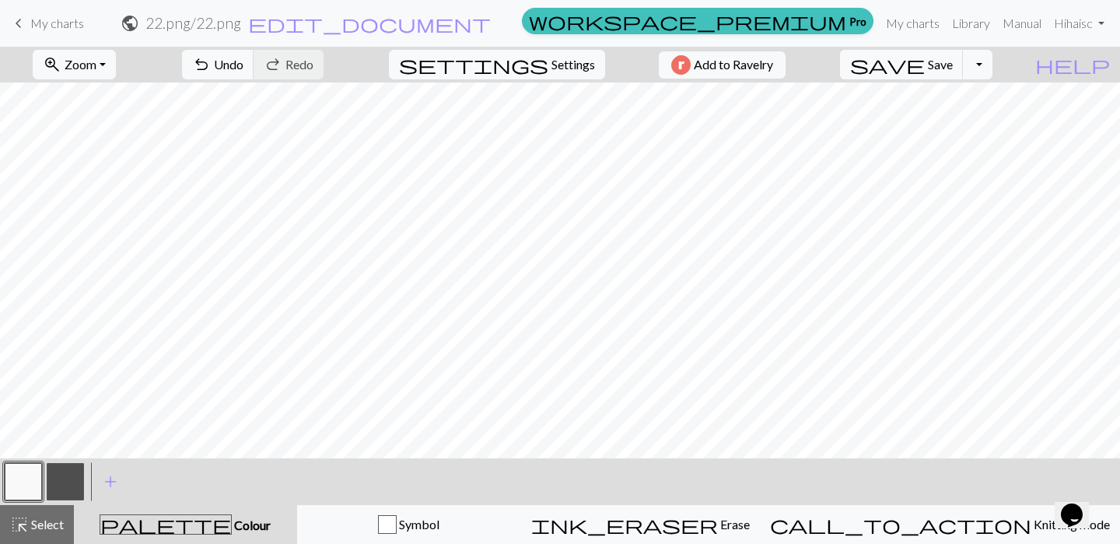
click at [70, 481] on button "button" at bounding box center [65, 481] width 37 height 37
click at [32, 489] on button "button" at bounding box center [23, 481] width 37 height 37
click at [72, 484] on button "button" at bounding box center [65, 481] width 37 height 37
click at [24, 476] on button "button" at bounding box center [23, 481] width 37 height 37
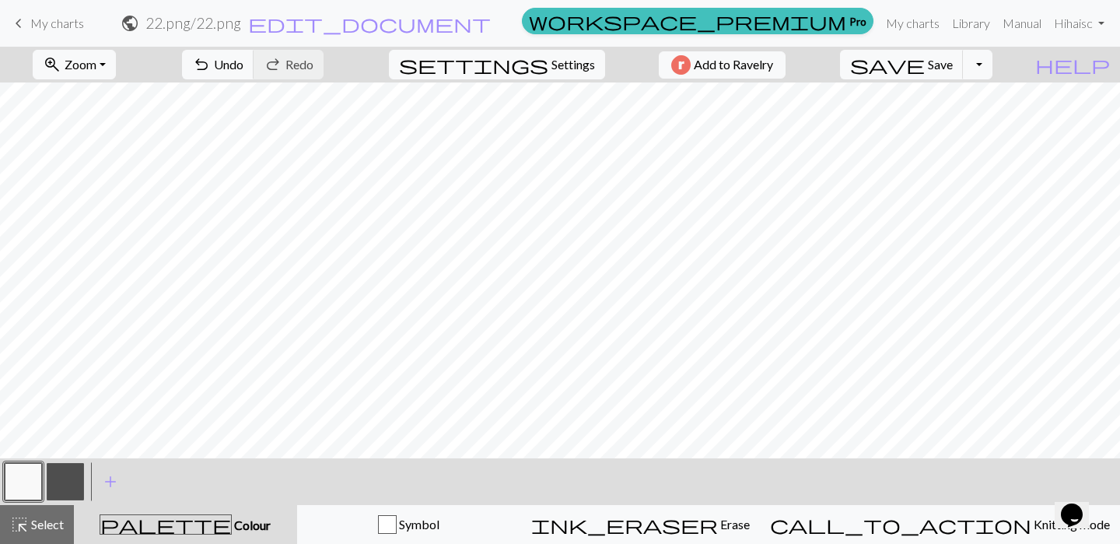
click at [35, 472] on button "button" at bounding box center [23, 481] width 37 height 37
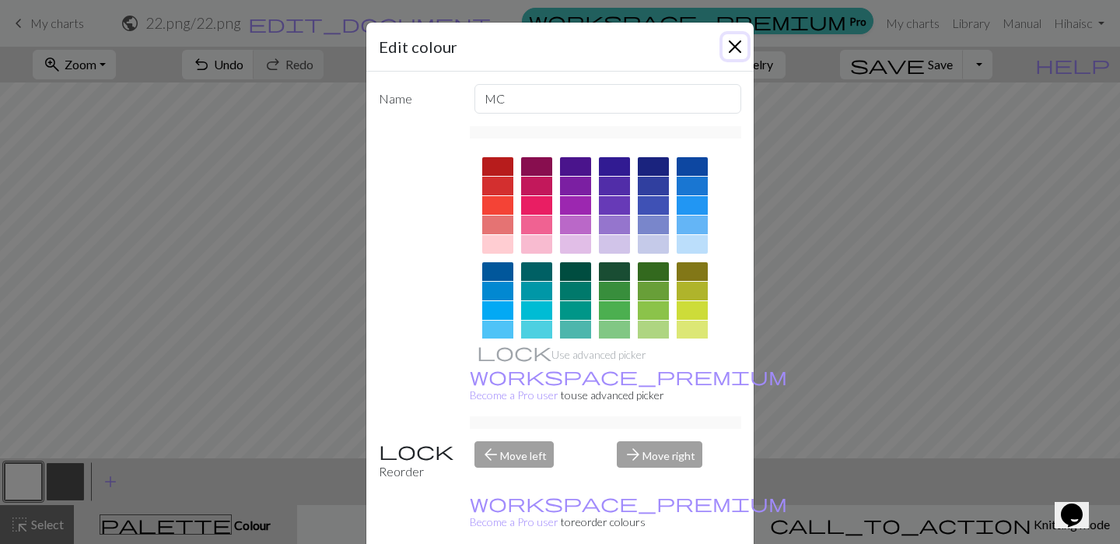
click at [733, 48] on button "Close" at bounding box center [735, 46] width 25 height 25
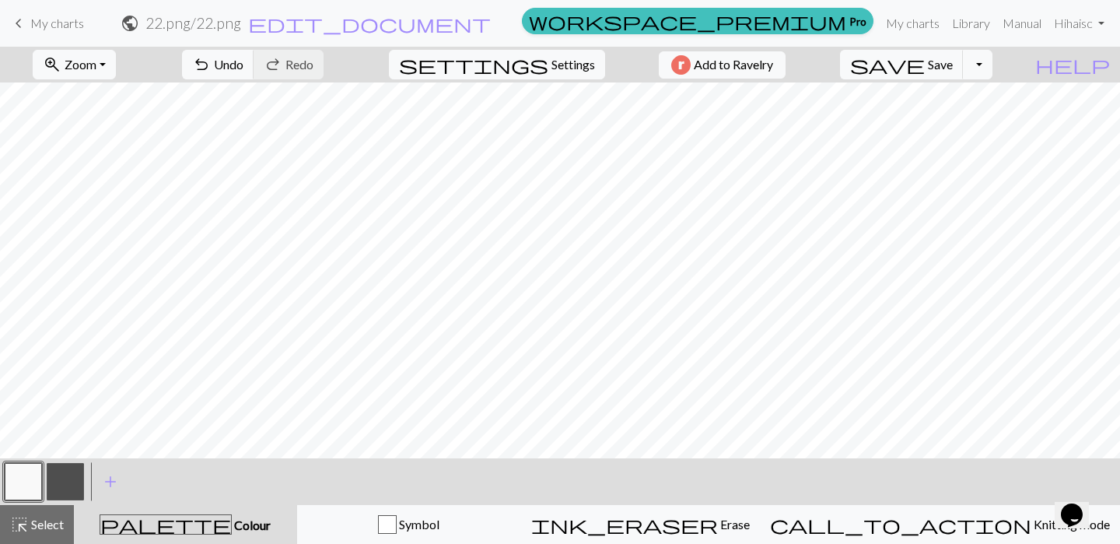
click at [68, 482] on button "button" at bounding box center [65, 481] width 37 height 37
click at [75, 472] on button "button" at bounding box center [65, 481] width 37 height 37
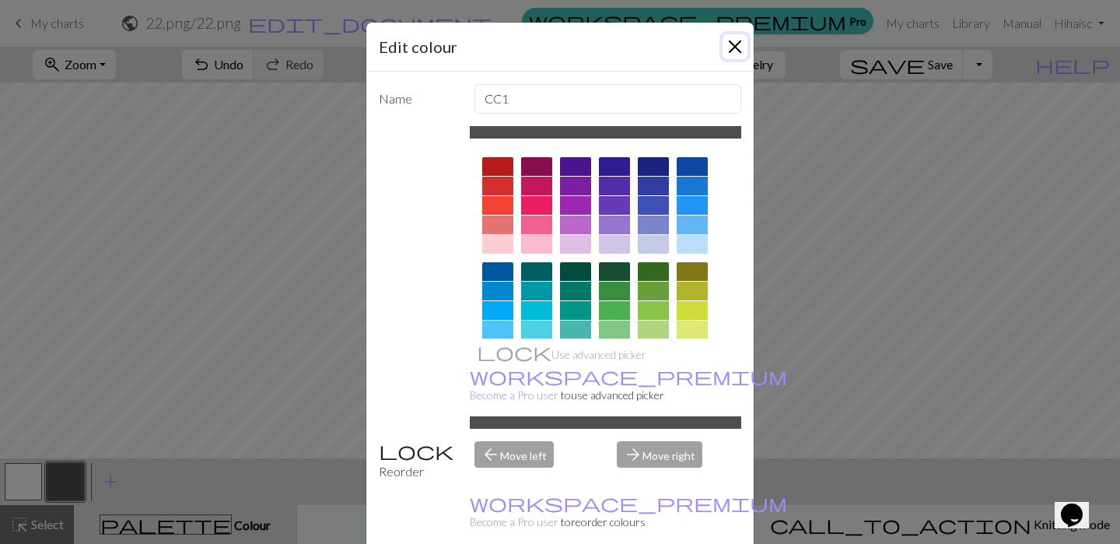
click at [735, 47] on button "Close" at bounding box center [735, 46] width 25 height 25
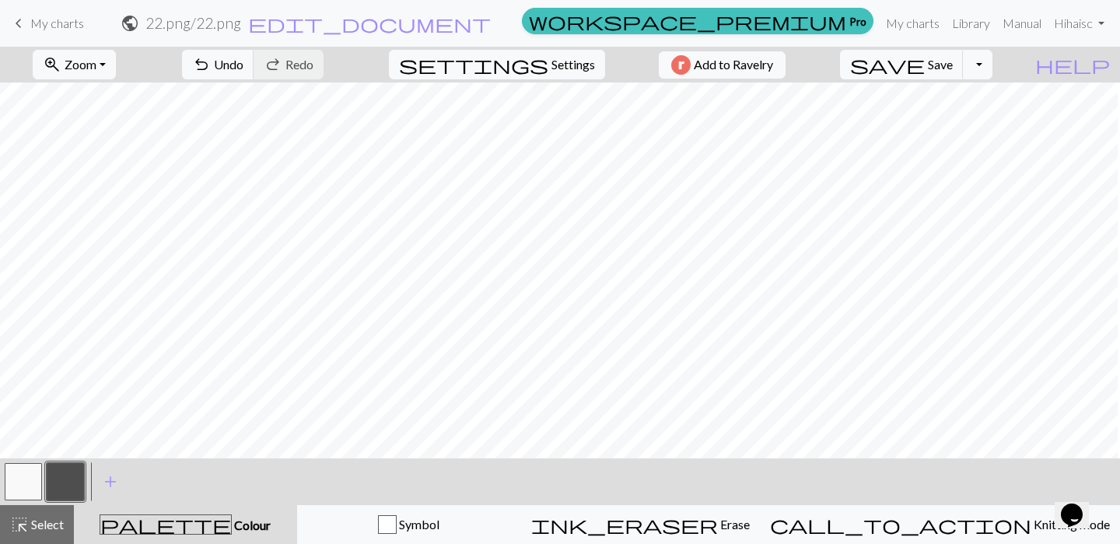
scroll to position [2, 977]
click at [30, 478] on button "button" at bounding box center [23, 481] width 37 height 37
click at [72, 481] on button "button" at bounding box center [65, 481] width 37 height 37
click at [28, 478] on button "button" at bounding box center [23, 481] width 37 height 37
click at [60, 485] on button "button" at bounding box center [65, 481] width 37 height 37
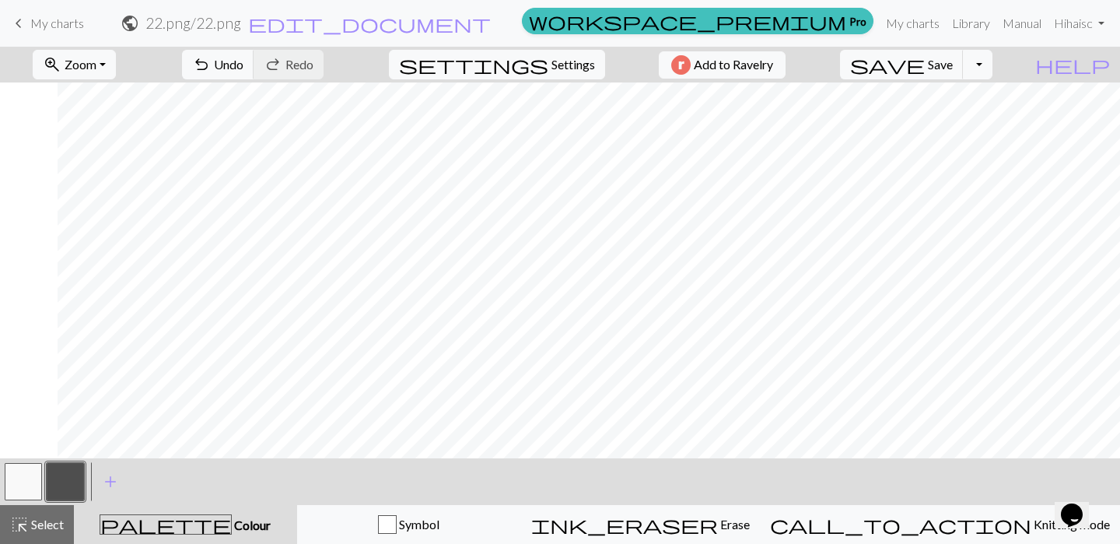
scroll to position [2, 1034]
click at [40, 485] on button "button" at bounding box center [23, 481] width 37 height 37
click at [30, 481] on button "button" at bounding box center [23, 481] width 37 height 37
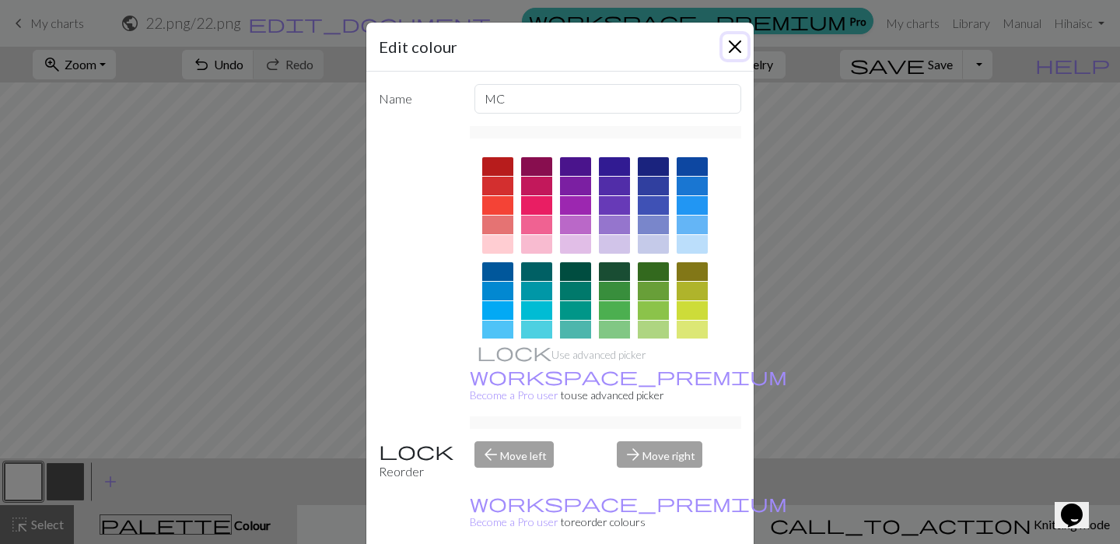
click at [737, 49] on button "Close" at bounding box center [735, 46] width 25 height 25
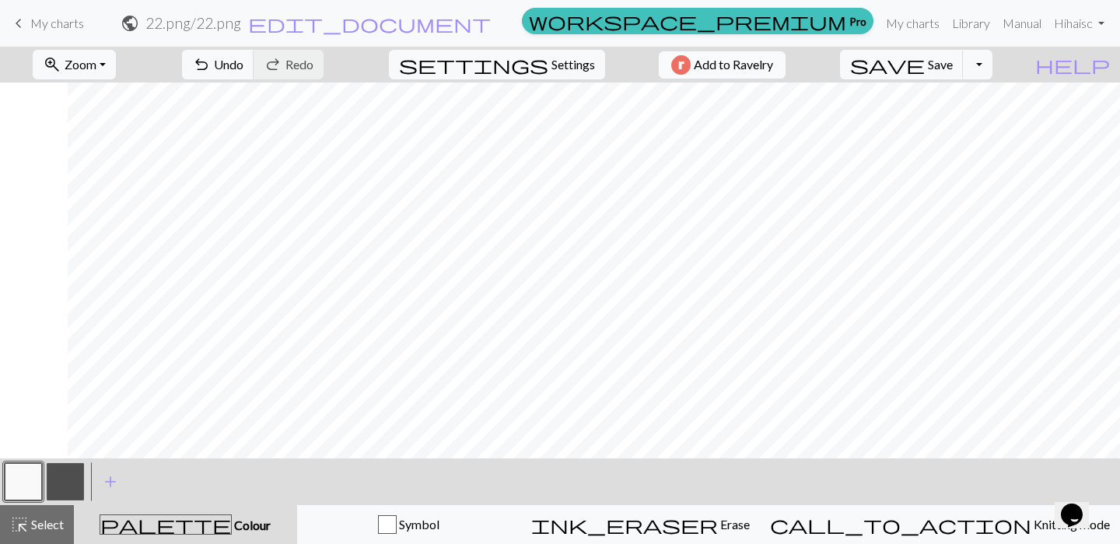
scroll to position [2, 1102]
click at [75, 473] on button "button" at bounding box center [65, 481] width 37 height 37
click at [23, 483] on button "button" at bounding box center [23, 481] width 37 height 37
click at [61, 490] on button "button" at bounding box center [65, 481] width 37 height 37
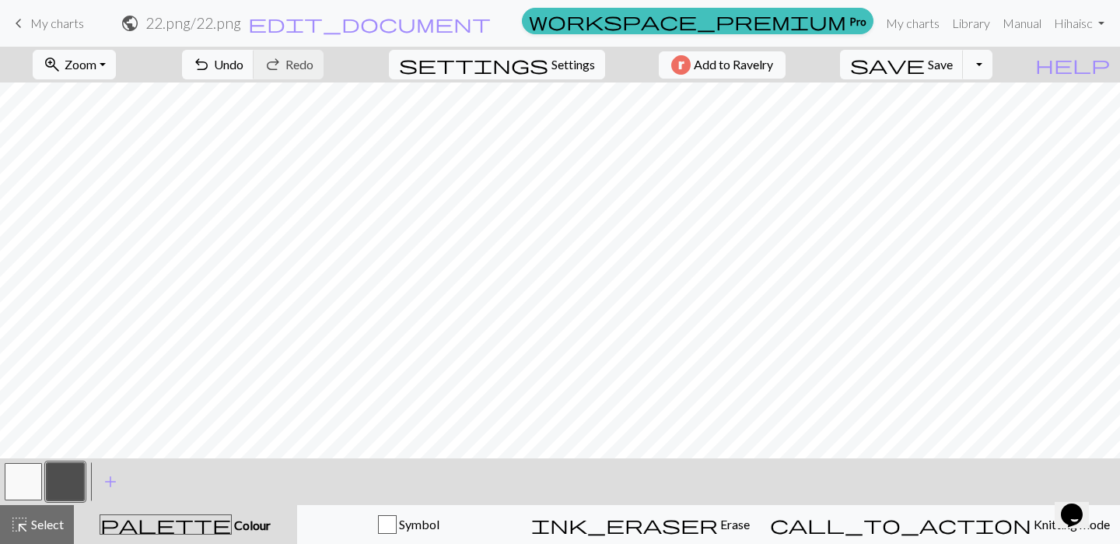
click at [25, 486] on button "button" at bounding box center [23, 481] width 37 height 37
click at [69, 479] on button "button" at bounding box center [65, 481] width 37 height 37
click at [28, 494] on button "button" at bounding box center [23, 481] width 37 height 37
click at [71, 484] on button "button" at bounding box center [65, 481] width 37 height 37
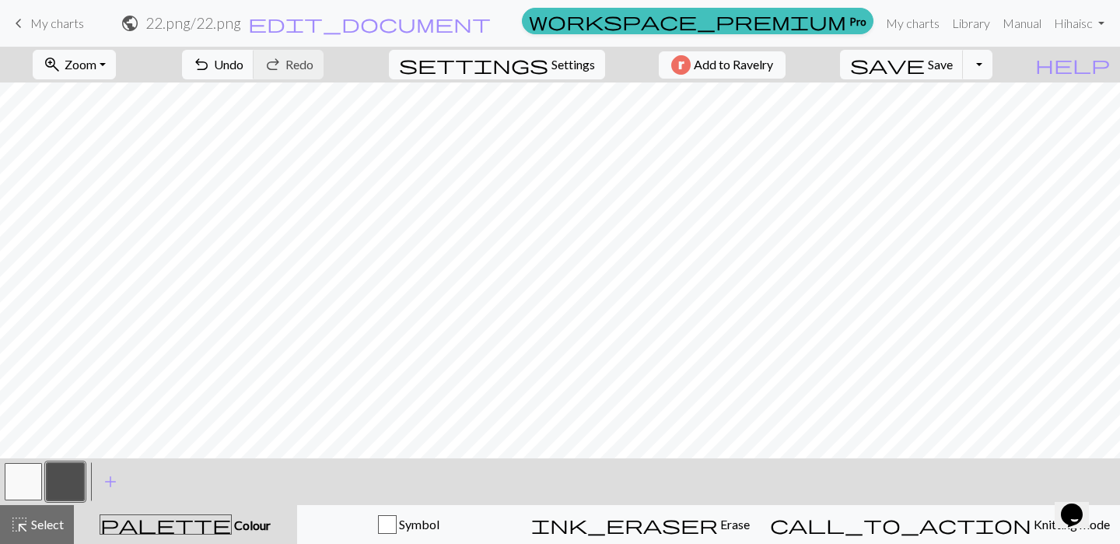
click at [28, 480] on button "button" at bounding box center [23, 481] width 37 height 37
click at [56, 476] on button "button" at bounding box center [65, 481] width 37 height 37
click at [20, 491] on button "button" at bounding box center [23, 481] width 37 height 37
click at [51, 475] on button "button" at bounding box center [65, 481] width 37 height 37
click at [63, 490] on button "button" at bounding box center [65, 481] width 37 height 37
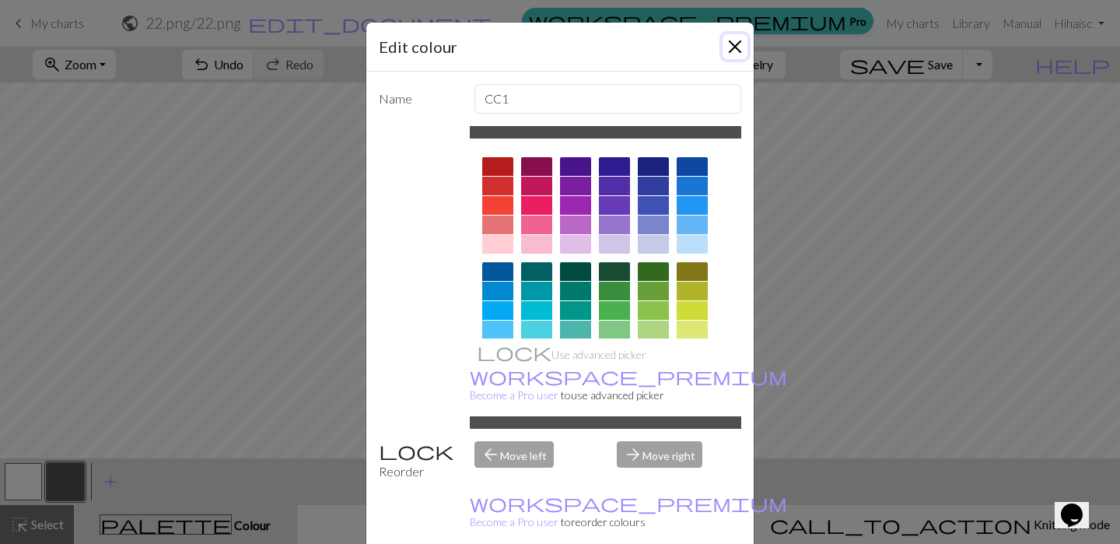
click at [739, 40] on button "Close" at bounding box center [735, 46] width 25 height 25
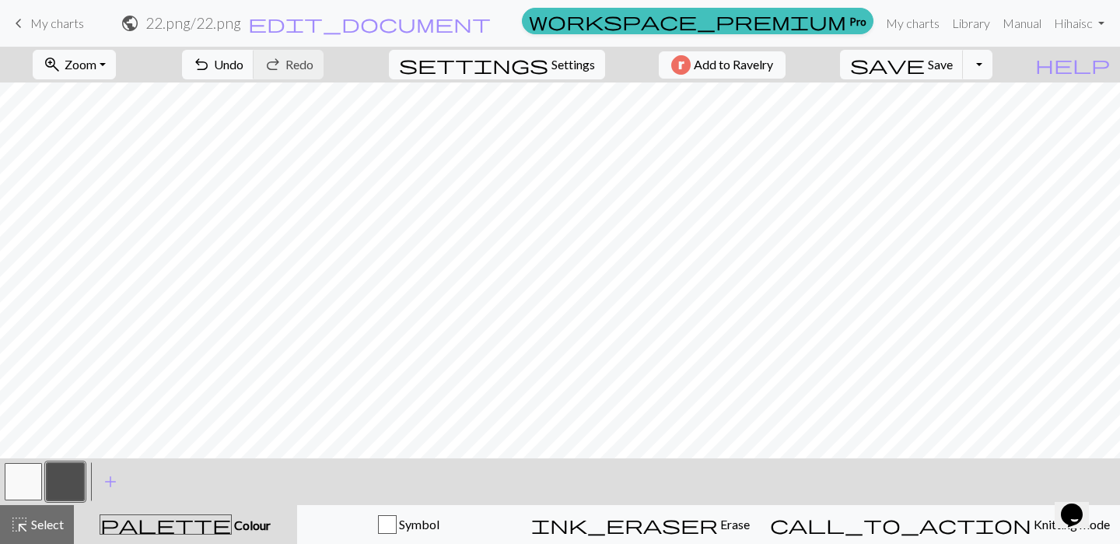
click at [22, 477] on button "button" at bounding box center [23, 481] width 37 height 37
click at [86, 485] on div at bounding box center [65, 481] width 42 height 42
click at [71, 485] on button "button" at bounding box center [65, 481] width 37 height 37
click at [36, 476] on button "button" at bounding box center [23, 481] width 37 height 37
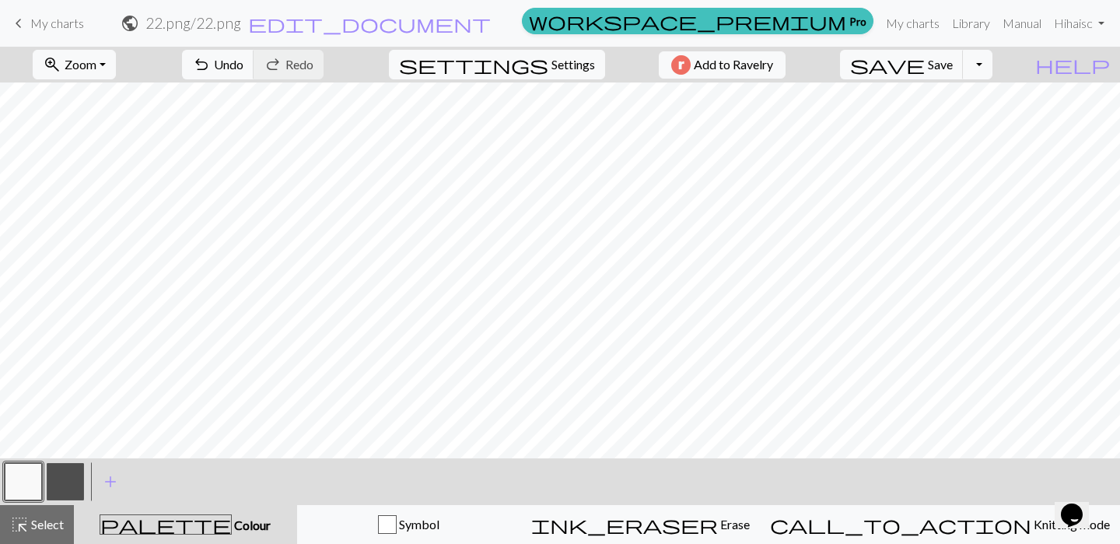
click at [20, 493] on button "button" at bounding box center [23, 481] width 37 height 37
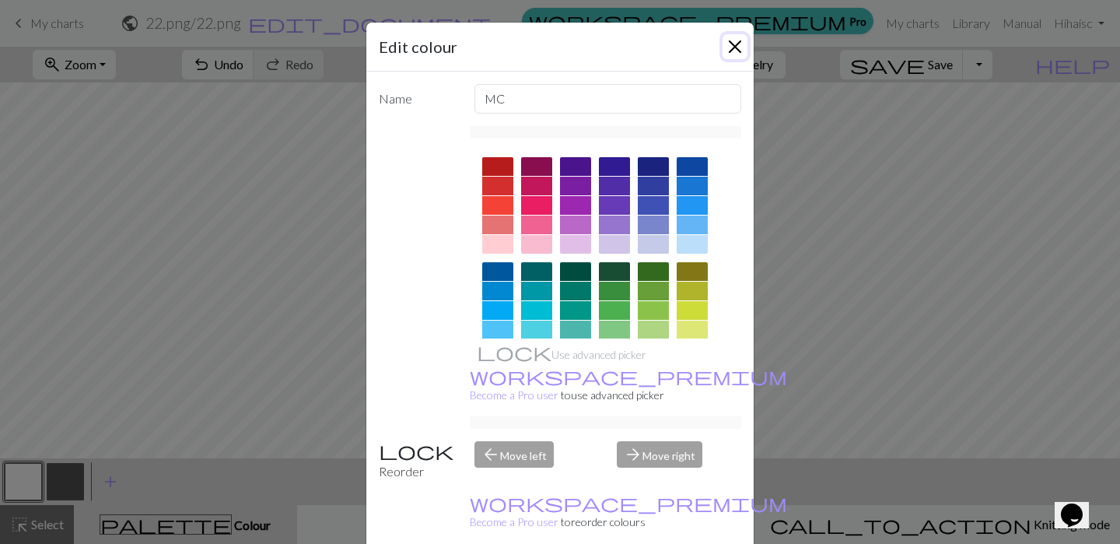
click at [730, 46] on button "Close" at bounding box center [735, 46] width 25 height 25
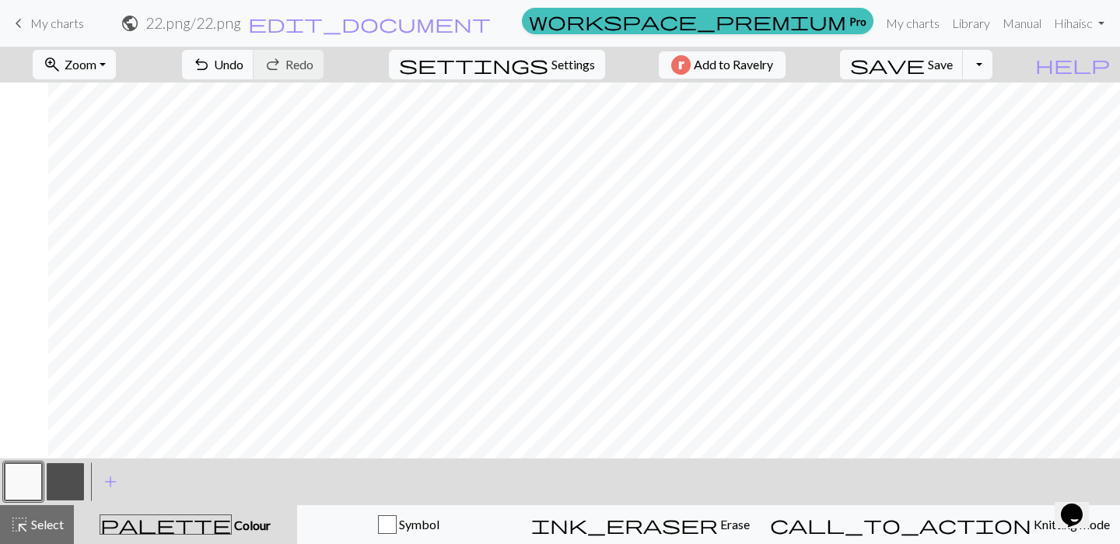
scroll to position [4, 1987]
click at [76, 482] on button "button" at bounding box center [65, 481] width 37 height 37
click at [34, 478] on button "button" at bounding box center [23, 481] width 37 height 37
click at [72, 484] on button "button" at bounding box center [65, 481] width 37 height 37
click at [19, 492] on button "button" at bounding box center [23, 481] width 37 height 37
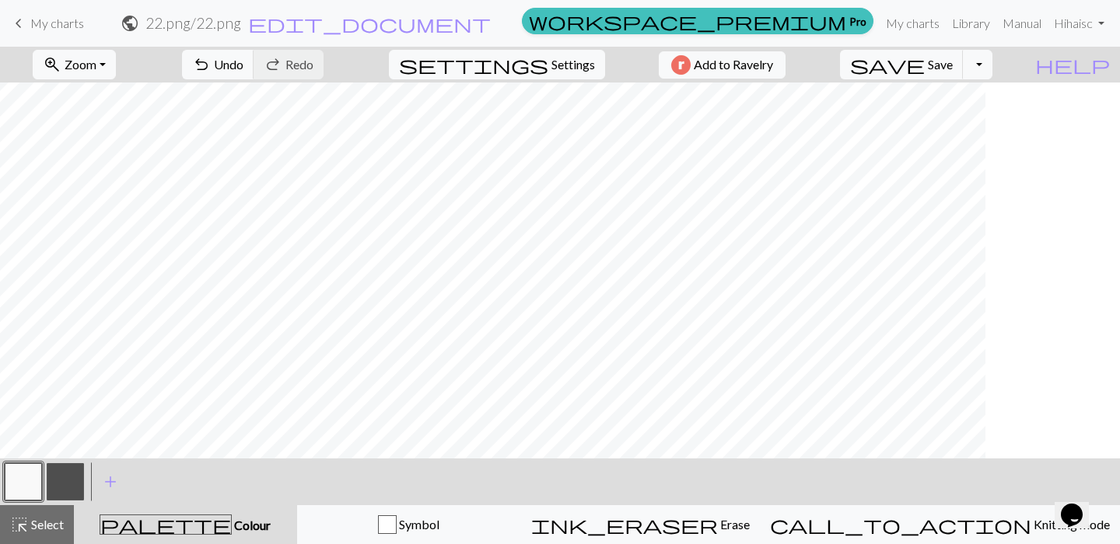
scroll to position [4, 1981]
click at [17, 479] on button "button" at bounding box center [23, 481] width 37 height 37
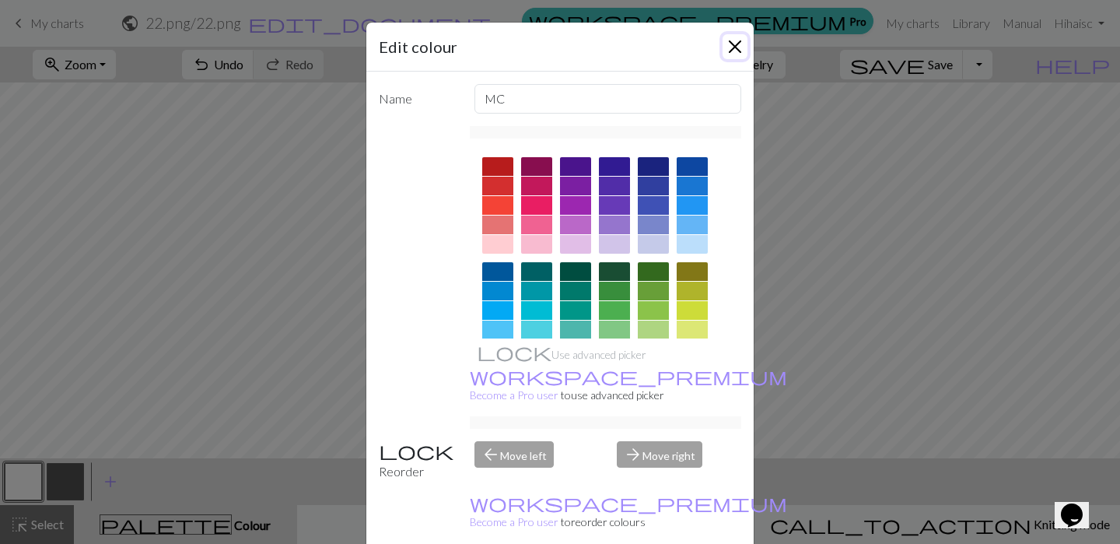
click at [740, 45] on button "Close" at bounding box center [735, 46] width 25 height 25
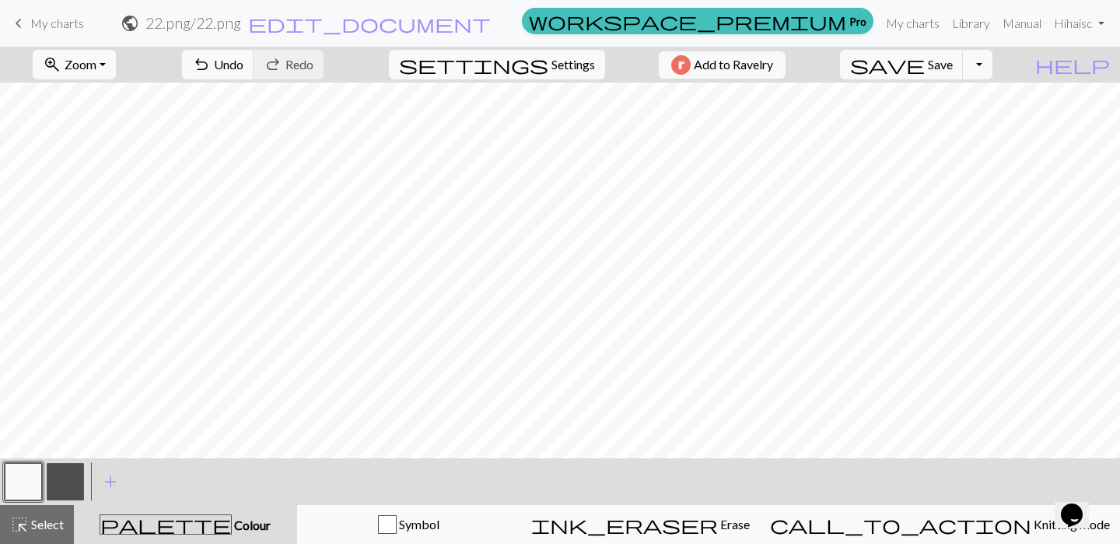
click at [70, 476] on button "button" at bounding box center [65, 481] width 37 height 37
click at [26, 482] on button "button" at bounding box center [23, 481] width 37 height 37
click at [68, 479] on button "button" at bounding box center [65, 481] width 37 height 37
click at [26, 480] on button "button" at bounding box center [23, 481] width 37 height 37
click at [86, 473] on div at bounding box center [65, 481] width 42 height 42
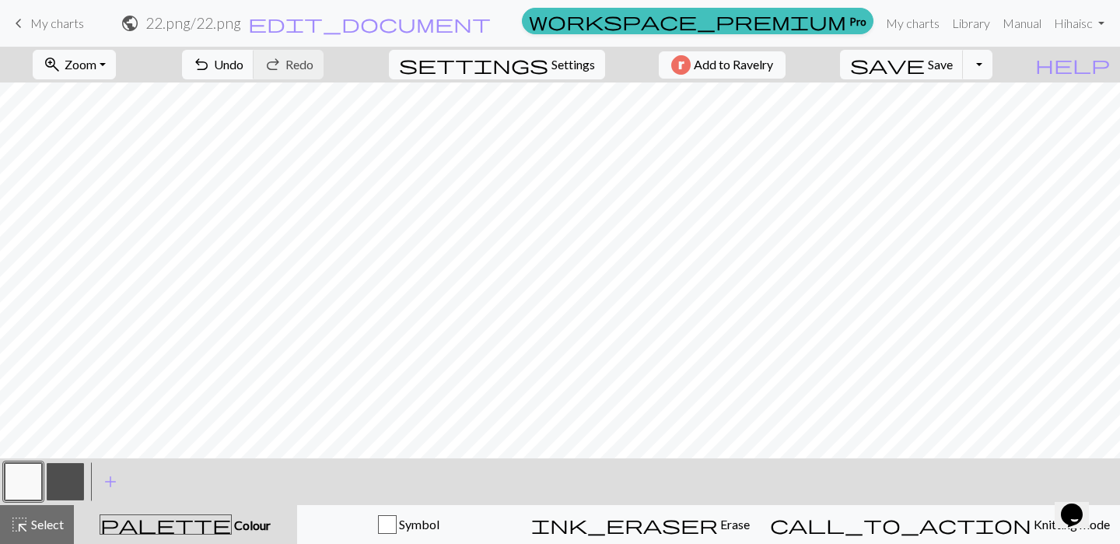
click at [81, 474] on button "button" at bounding box center [65, 481] width 37 height 37
click at [30, 477] on button "button" at bounding box center [23, 481] width 37 height 37
click at [69, 473] on button "button" at bounding box center [65, 481] width 37 height 37
click at [26, 482] on button "button" at bounding box center [23, 481] width 37 height 37
click at [38, 482] on button "button" at bounding box center [23, 481] width 37 height 37
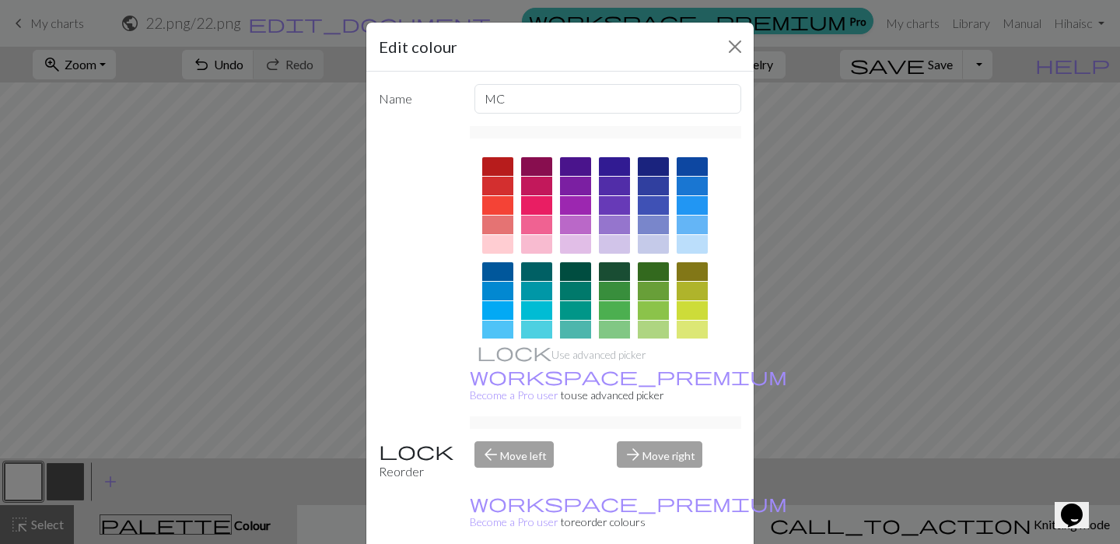
click at [747, 26] on div "Edit colour" at bounding box center [559, 47] width 387 height 49
click at [736, 49] on button "Close" at bounding box center [735, 46] width 25 height 25
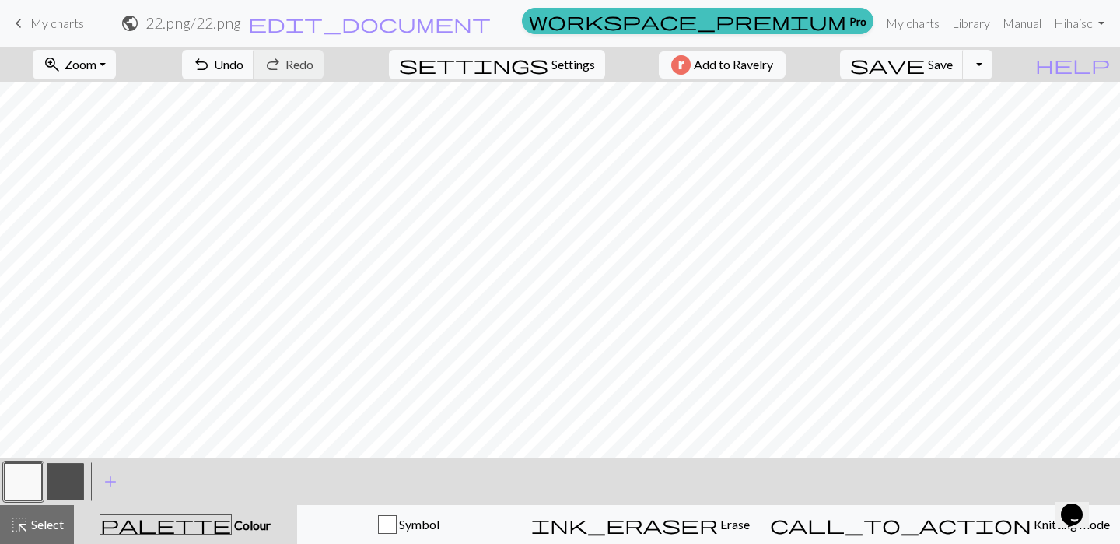
click at [72, 479] on button "button" at bounding box center [65, 481] width 37 height 37
click at [96, 72] on span "Zoom" at bounding box center [81, 64] width 32 height 15
click at [96, 189] on button "50%" at bounding box center [94, 186] width 123 height 25
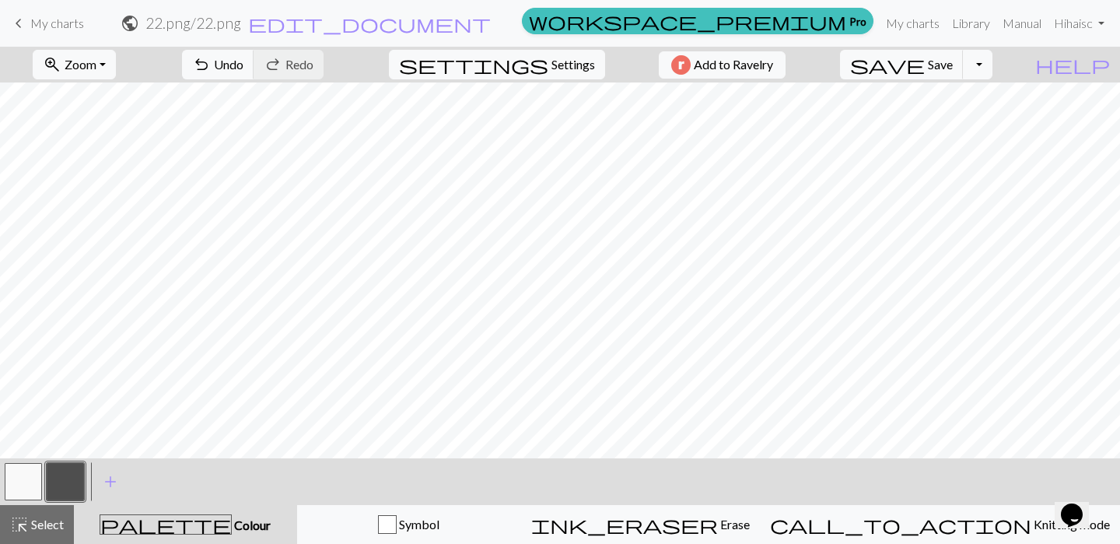
click at [35, 477] on button "button" at bounding box center [23, 481] width 37 height 37
click at [68, 481] on button "button" at bounding box center [65, 481] width 37 height 37
click at [23, 480] on button "button" at bounding box center [23, 481] width 37 height 37
click at [66, 480] on button "button" at bounding box center [65, 481] width 37 height 37
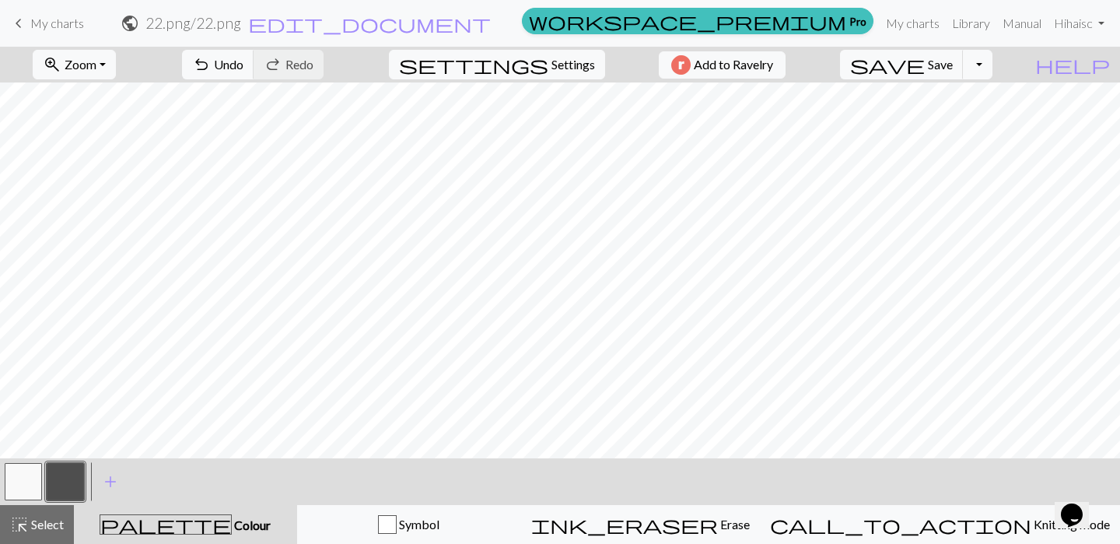
click at [27, 476] on button "button" at bounding box center [23, 481] width 37 height 37
click at [71, 473] on button "button" at bounding box center [65, 481] width 37 height 37
click at [75, 474] on button "button" at bounding box center [65, 481] width 37 height 37
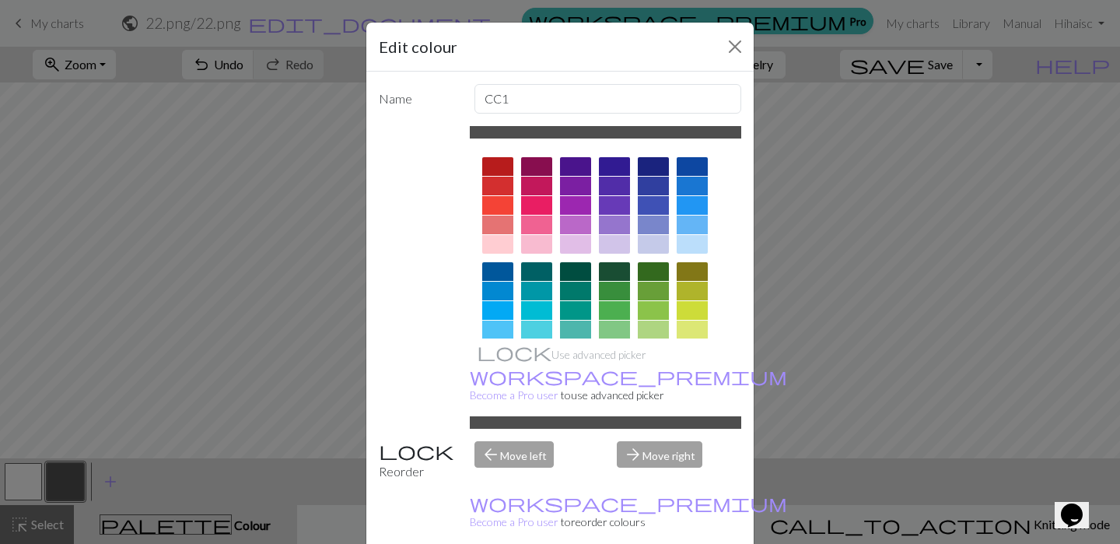
click at [779, 341] on div "Edit colour Name CC1 Use advanced picker workspace_premium Become a Pro user to…" at bounding box center [560, 272] width 1120 height 544
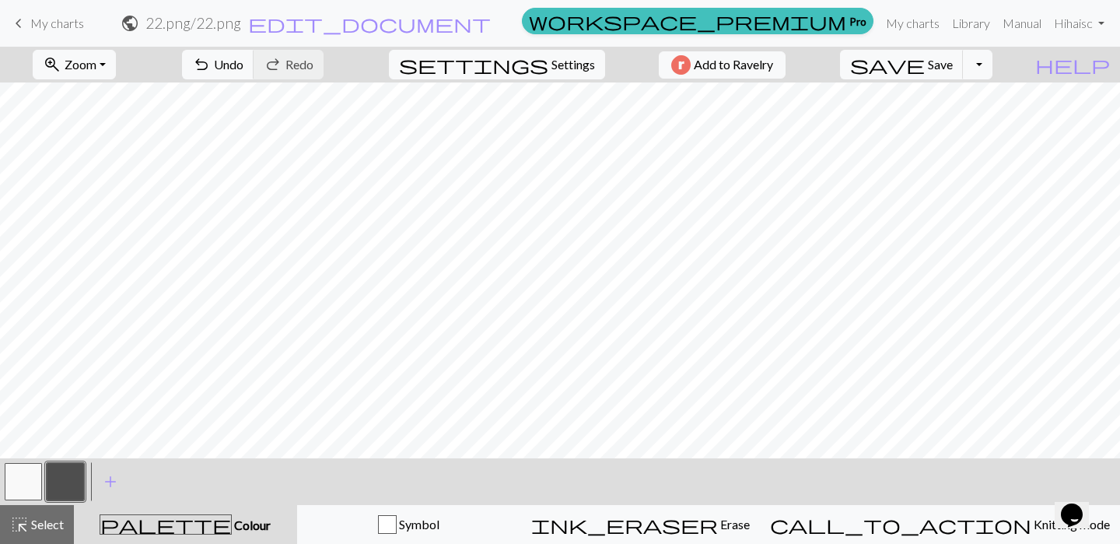
click at [25, 481] on button "button" at bounding box center [23, 481] width 37 height 37
click at [86, 475] on div "< > add Add a colour" at bounding box center [560, 481] width 1120 height 47
click at [75, 484] on button "button" at bounding box center [65, 481] width 37 height 37
click at [12, 484] on button "button" at bounding box center [23, 481] width 37 height 37
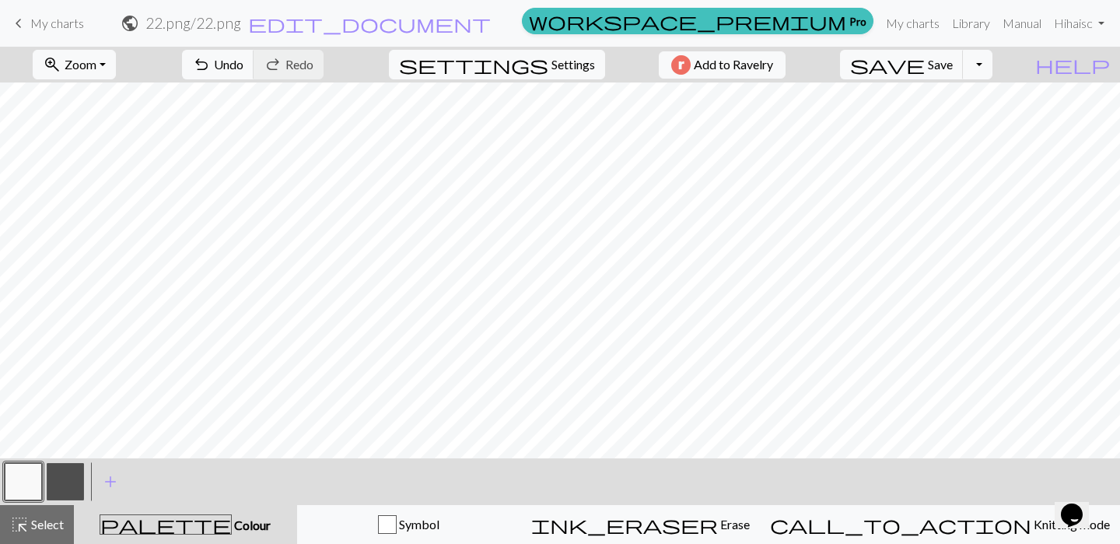
click at [72, 492] on button "button" at bounding box center [65, 481] width 37 height 37
click at [23, 490] on button "button" at bounding box center [23, 481] width 37 height 37
click at [66, 476] on button "button" at bounding box center [65, 481] width 37 height 37
click at [31, 472] on button "button" at bounding box center [23, 481] width 37 height 37
click at [63, 484] on button "button" at bounding box center [65, 481] width 37 height 37
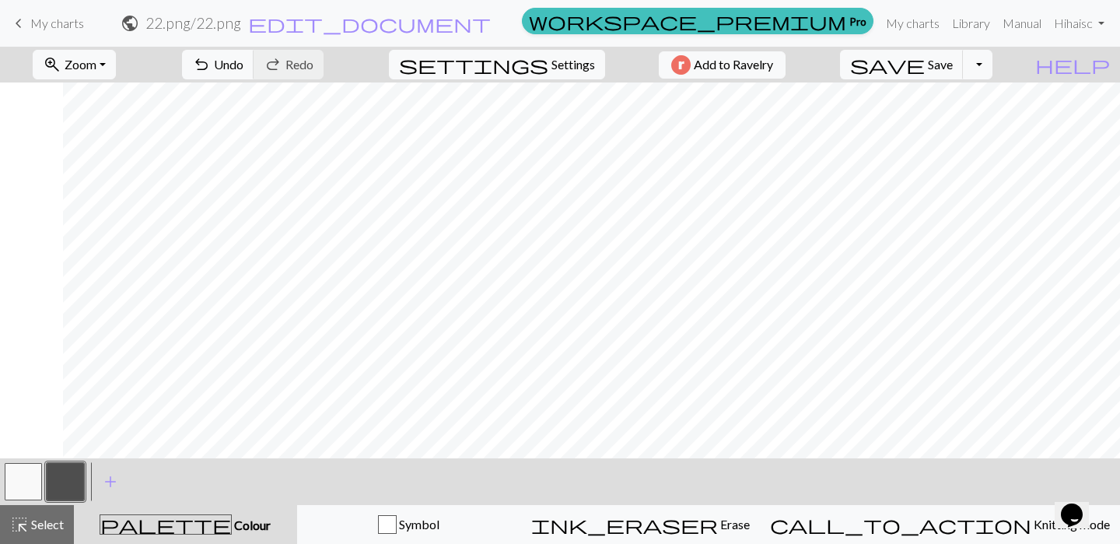
scroll to position [5, 712]
click at [25, 471] on button "button" at bounding box center [23, 481] width 37 height 37
click at [62, 492] on button "button" at bounding box center [65, 481] width 37 height 37
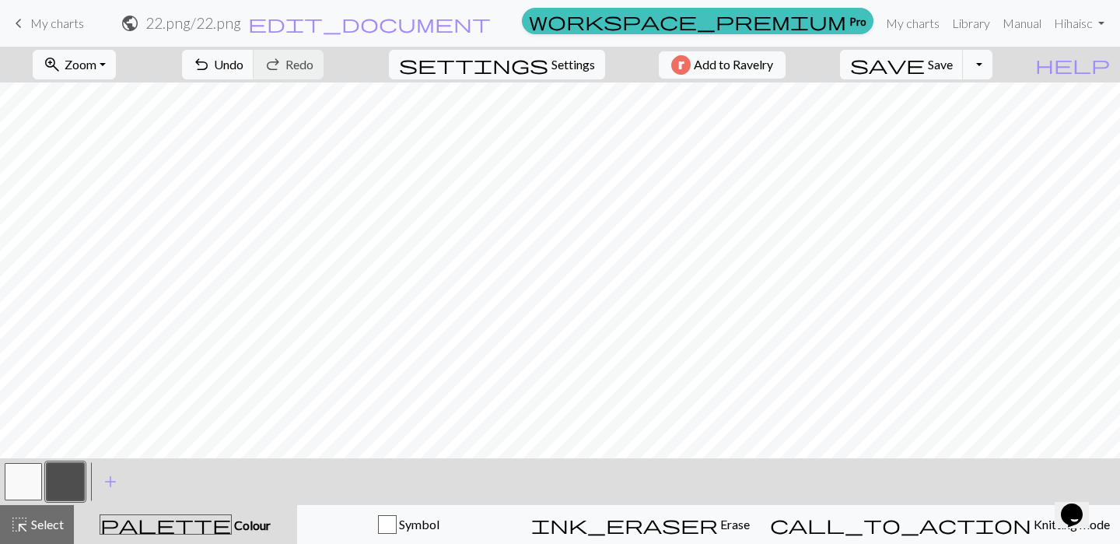
click at [68, 480] on button "button" at bounding box center [65, 481] width 37 height 37
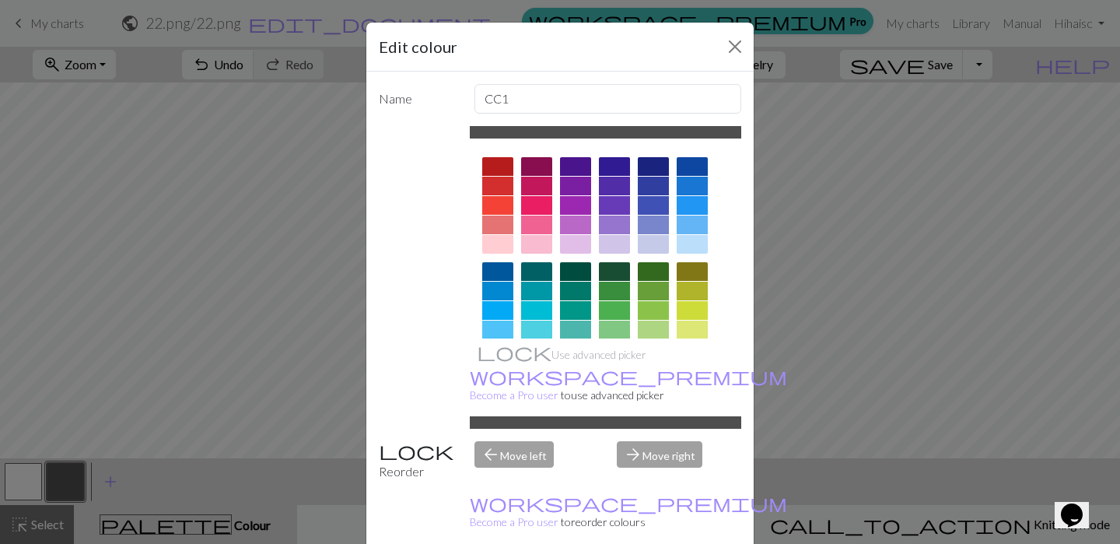
click at [958, 240] on div "Edit colour Name CC1 Use advanced picker workspace_premium Become a Pro user to…" at bounding box center [560, 272] width 1120 height 544
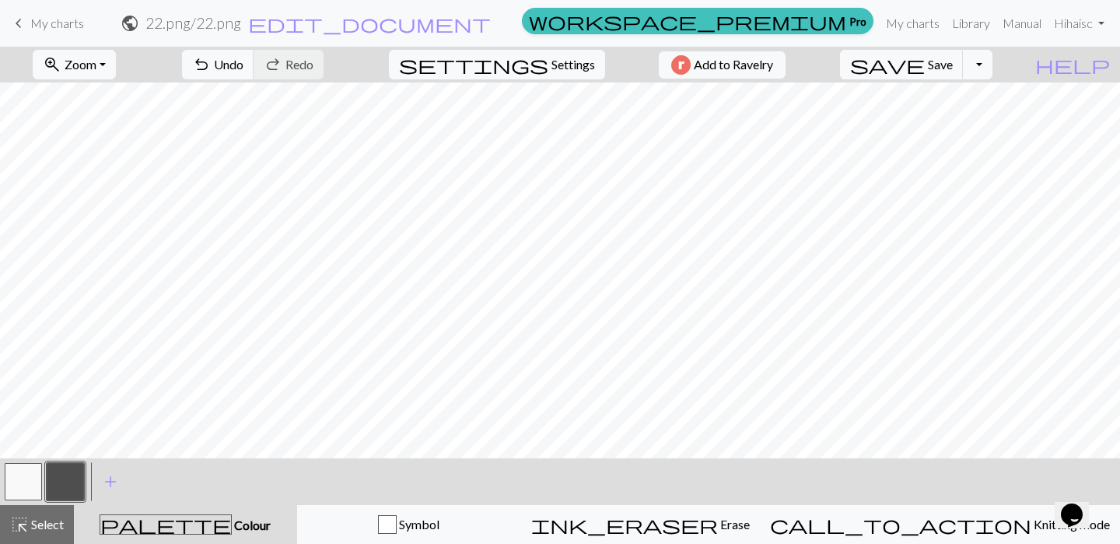
click at [22, 482] on button "button" at bounding box center [23, 481] width 37 height 37
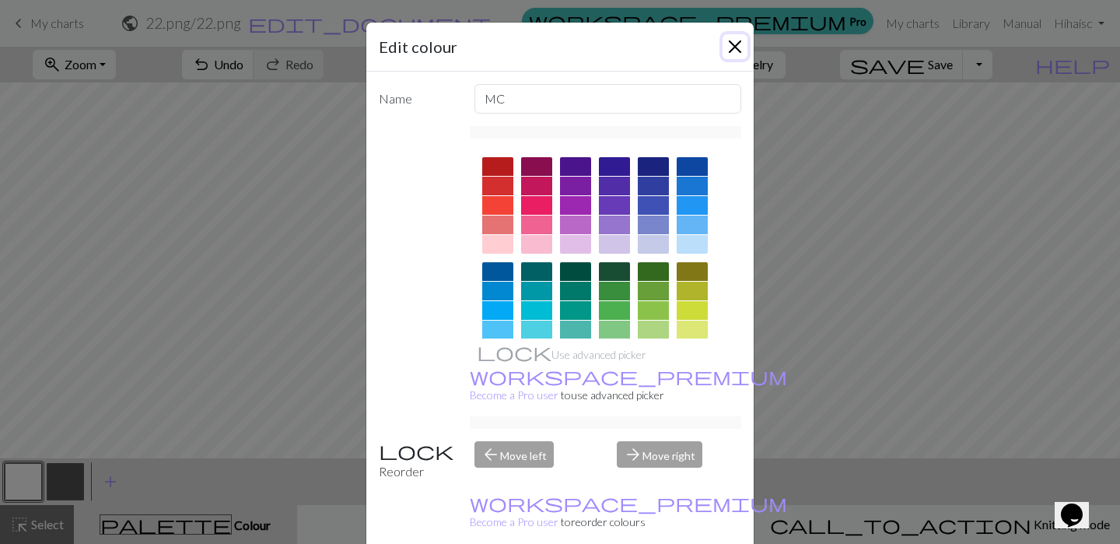
click at [734, 51] on button "Close" at bounding box center [735, 46] width 25 height 25
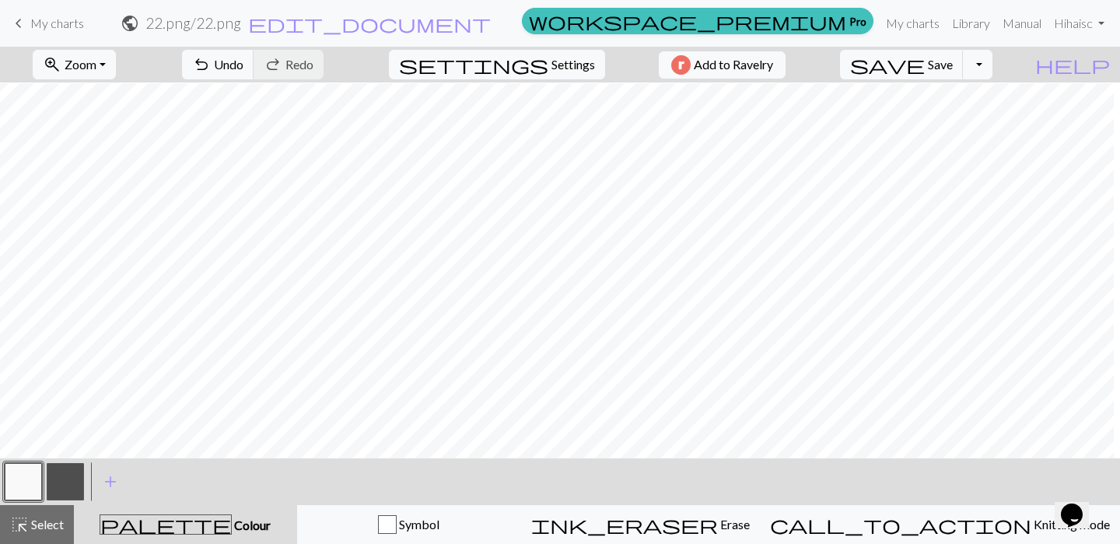
scroll to position [5, 0]
click at [925, 65] on span "save" at bounding box center [887, 65] width 75 height 22
click at [925, 66] on span "save" at bounding box center [887, 65] width 75 height 22
click at [23, 20] on span "keyboard_arrow_left" at bounding box center [18, 23] width 19 height 22
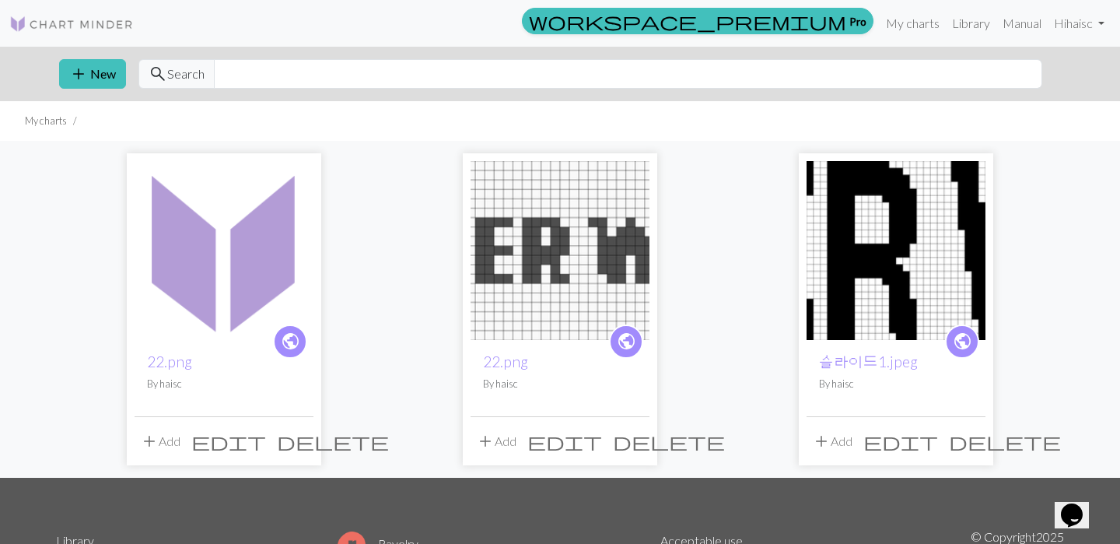
click at [970, 438] on span "delete" at bounding box center [1005, 441] width 112 height 22
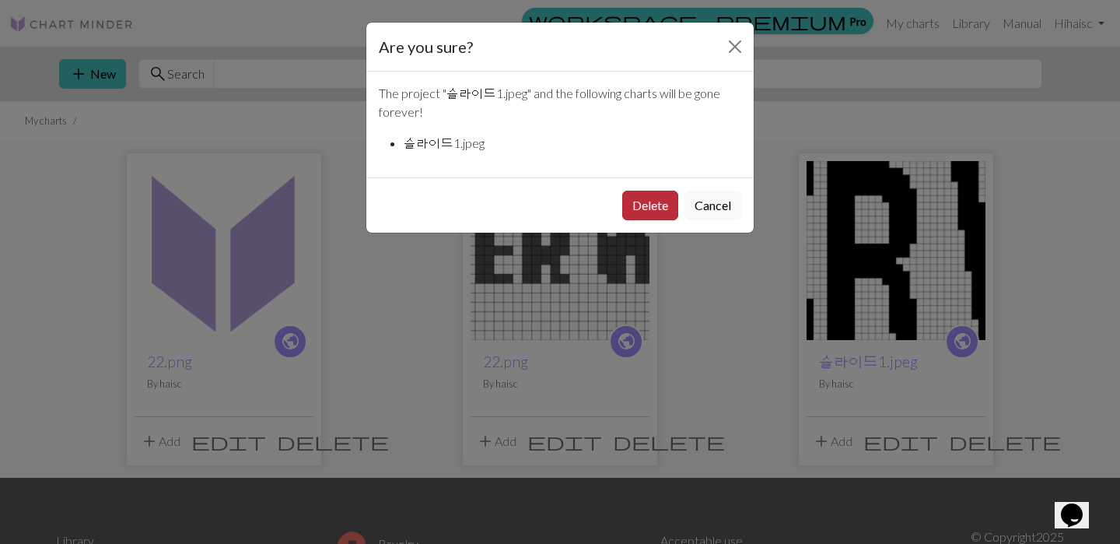
click at [659, 205] on button "Delete" at bounding box center [650, 206] width 56 height 30
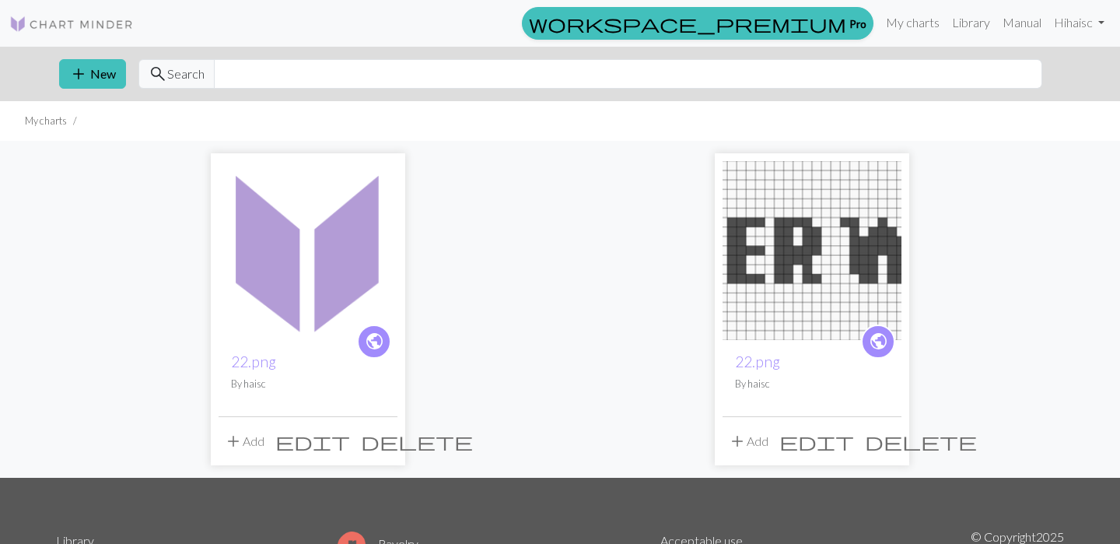
click at [283, 246] on img at bounding box center [308, 250] width 179 height 179
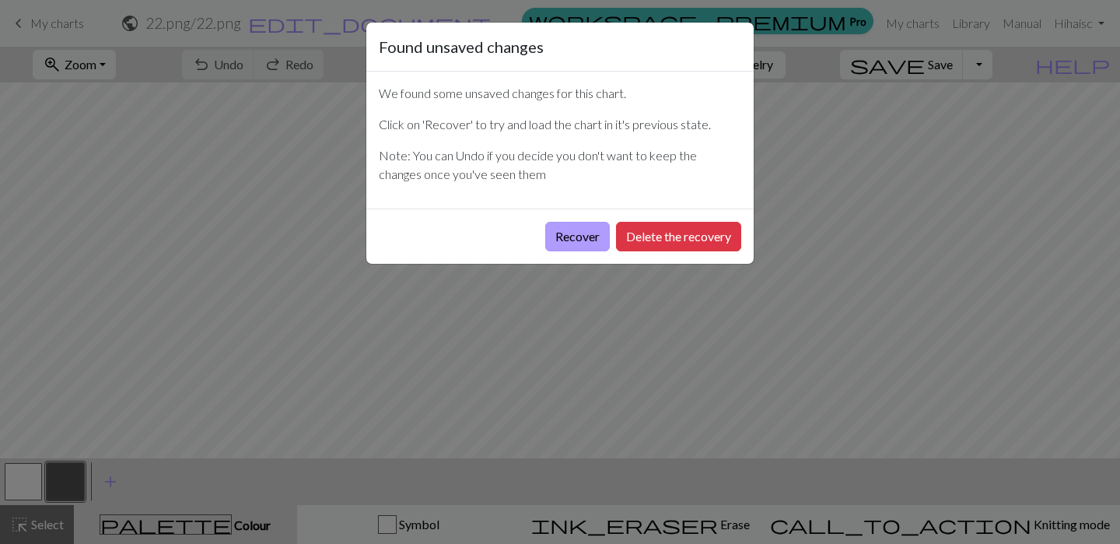
click at [570, 233] on button "Recover" at bounding box center [577, 237] width 65 height 30
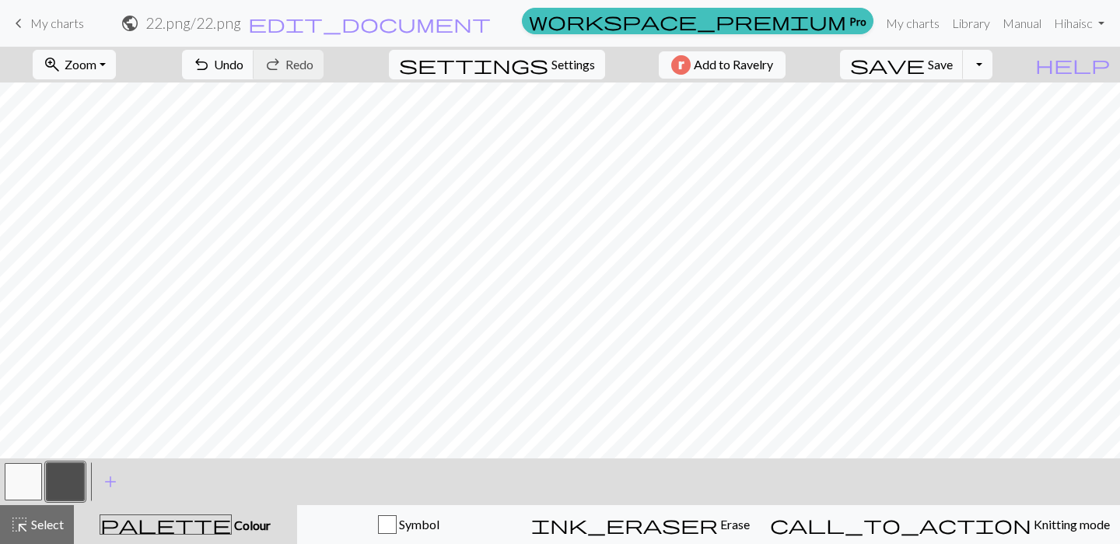
click at [544, 2] on nav "keyboard_arrow_left My charts public 22.png / 22.png edit_document Edit setting…" at bounding box center [560, 23] width 1120 height 47
click at [953, 62] on span "Save" at bounding box center [940, 64] width 25 height 15
click at [18, 28] on div "Chart saved" at bounding box center [560, 30] width 1120 height 61
click at [16, 26] on span "keyboard_arrow_left" at bounding box center [18, 23] width 19 height 22
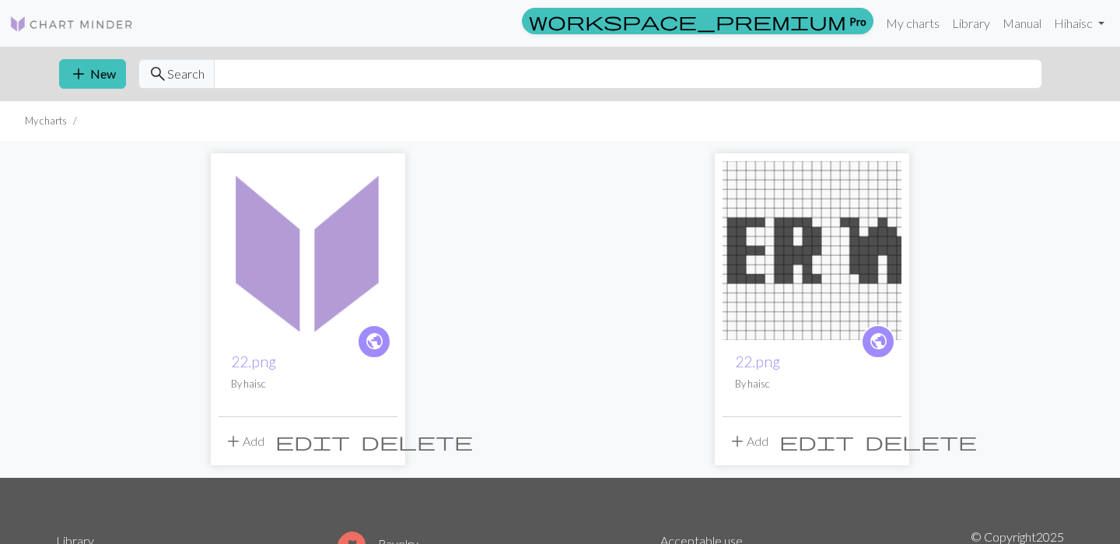
click at [309, 275] on img at bounding box center [308, 250] width 179 height 179
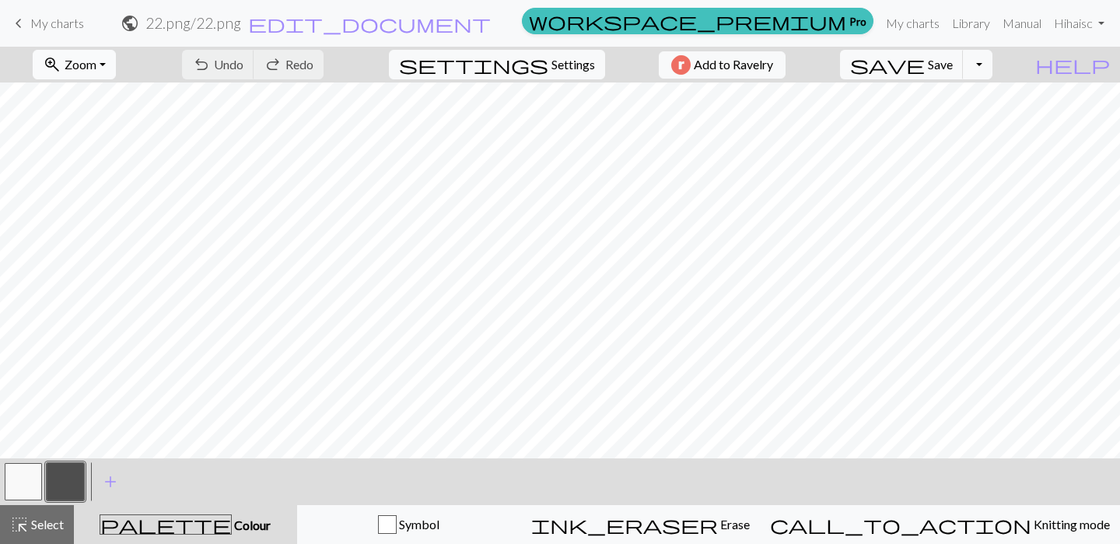
click at [101, 51] on button "zoom_in Zoom Zoom" at bounding box center [74, 65] width 83 height 30
click at [107, 197] on button "50%" at bounding box center [94, 186] width 123 height 25
click at [17, 24] on span "keyboard_arrow_left" at bounding box center [18, 23] width 19 height 22
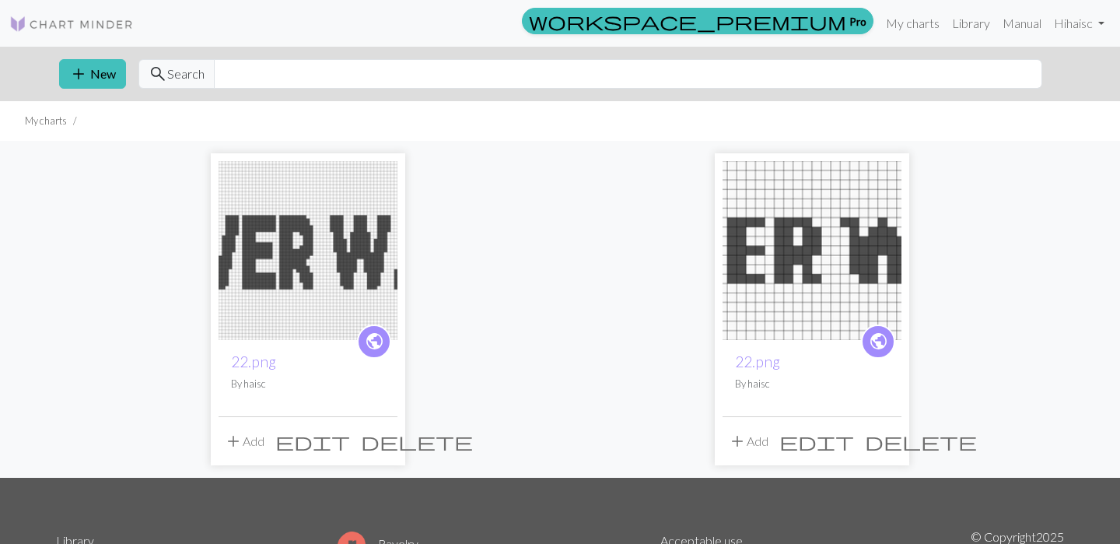
click at [894, 439] on span "delete" at bounding box center [921, 441] width 112 height 22
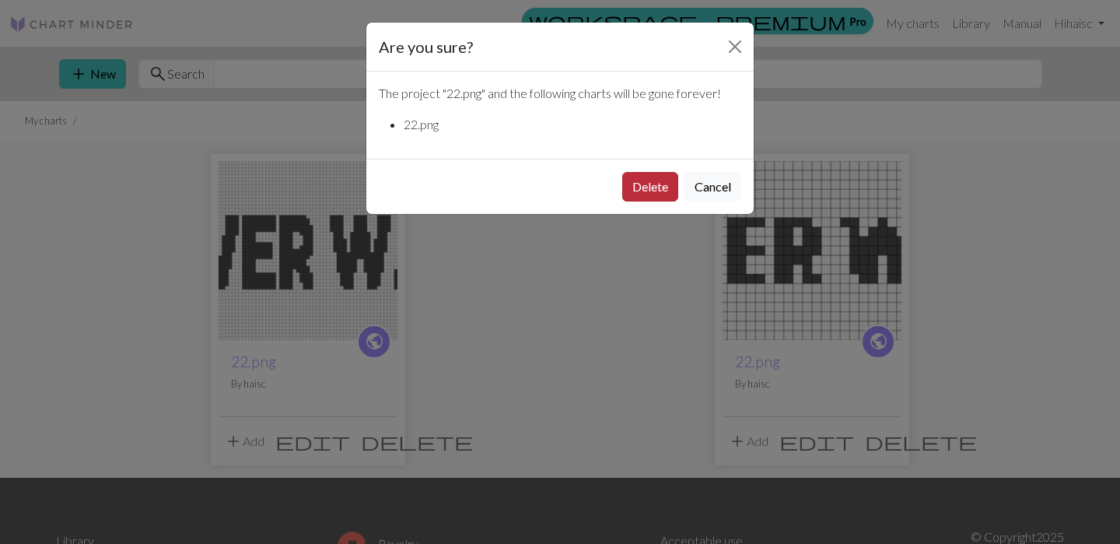
click at [657, 197] on button "Delete" at bounding box center [650, 187] width 56 height 30
